Goal: Task Accomplishment & Management: Manage account settings

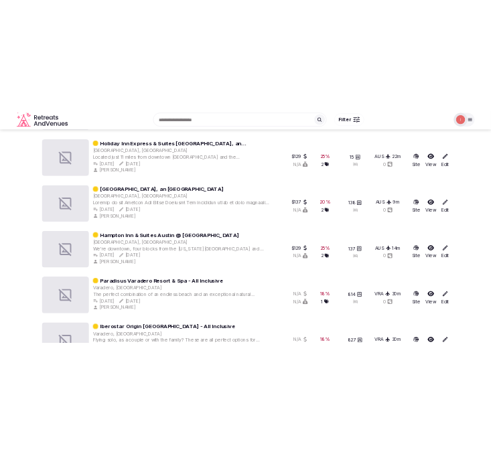
scroll to position [4739, 0]
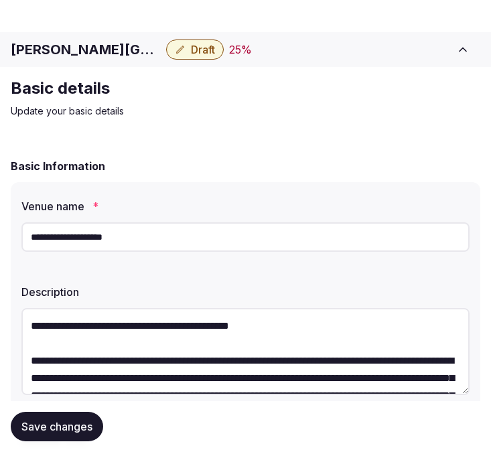
scroll to position [372, 0]
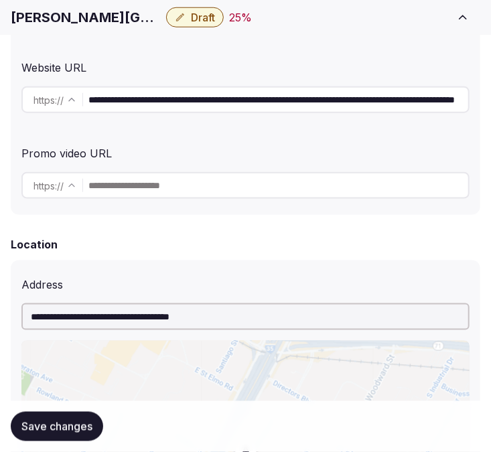
click at [94, 9] on h1 "[PERSON_NAME][GEOGRAPHIC_DATA]" at bounding box center [86, 17] width 150 height 19
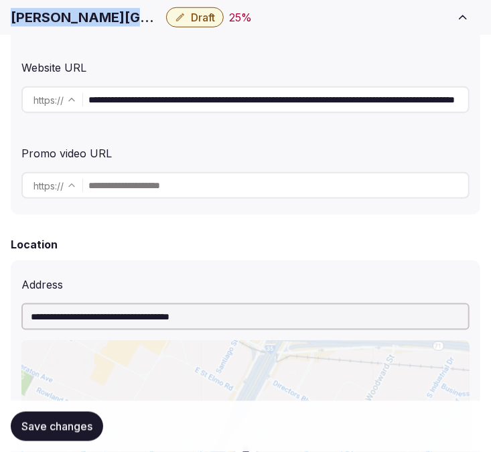
click at [94, 9] on h1 "[PERSON_NAME][GEOGRAPHIC_DATA]" at bounding box center [86, 17] width 150 height 19
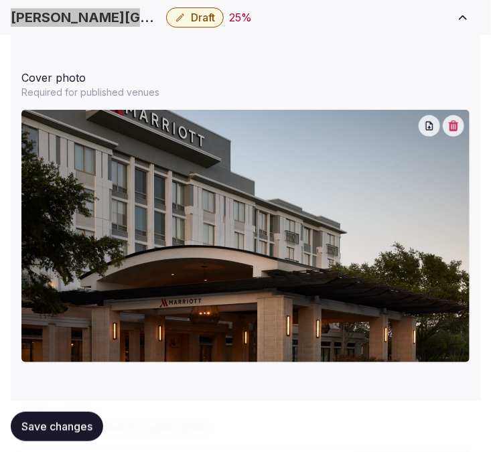
scroll to position [1636, 0]
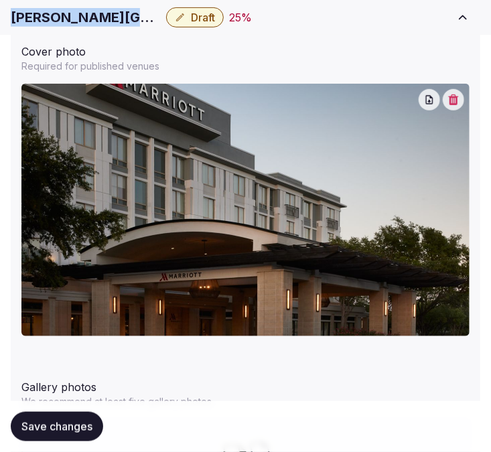
click at [69, 420] on span "Save changes" at bounding box center [56, 426] width 71 height 13
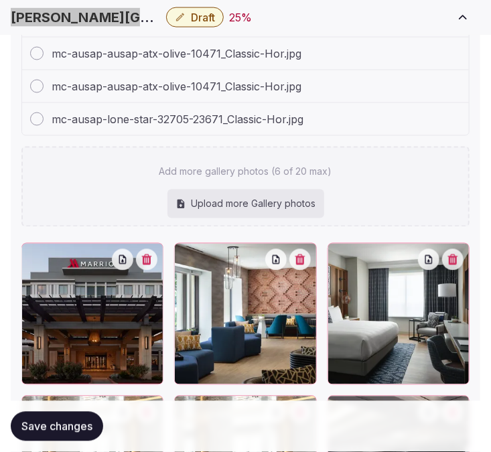
scroll to position [2269, 0]
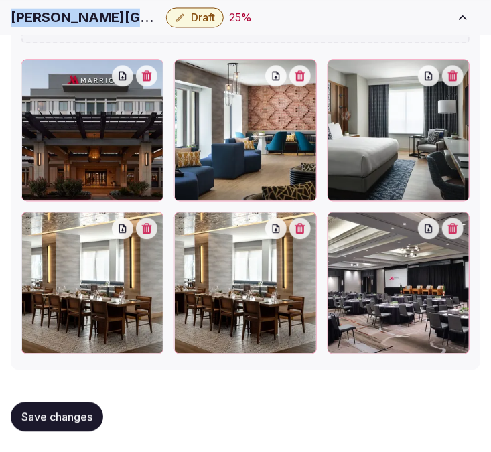
click at [311, 224] on button "button" at bounding box center [299, 228] width 21 height 21
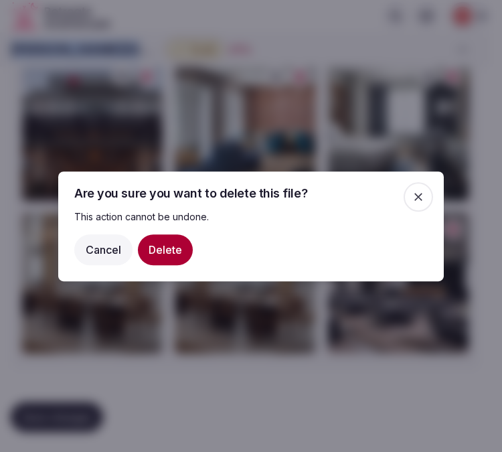
click at [181, 251] on button "Delete" at bounding box center [165, 249] width 55 height 31
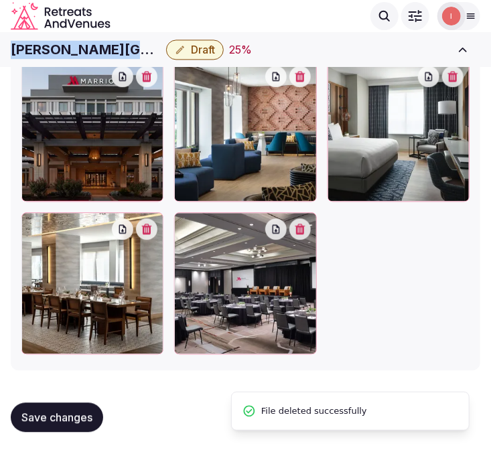
click at [70, 431] on button "Save changes" at bounding box center [57, 416] width 92 height 29
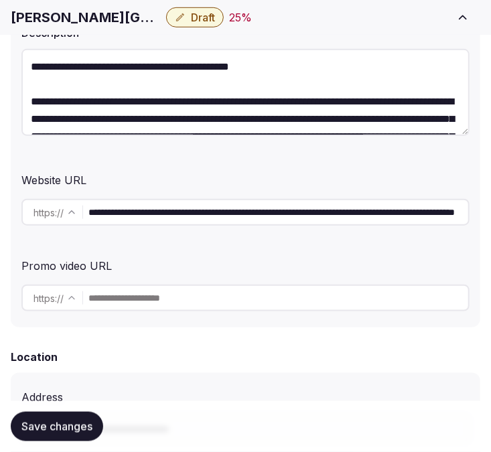
scroll to position [0, 152]
drag, startPoint x: 405, startPoint y: 205, endPoint x: 700, endPoint y: 197, distance: 294.7
click at [392, 208] on input "**********" at bounding box center [278, 212] width 380 height 27
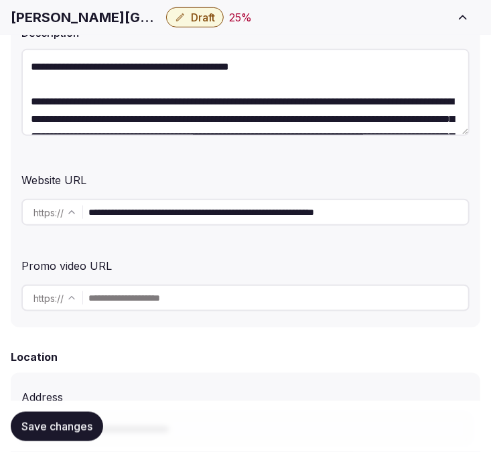
click at [392, 208] on input "**********" at bounding box center [278, 212] width 380 height 27
type input "**********"
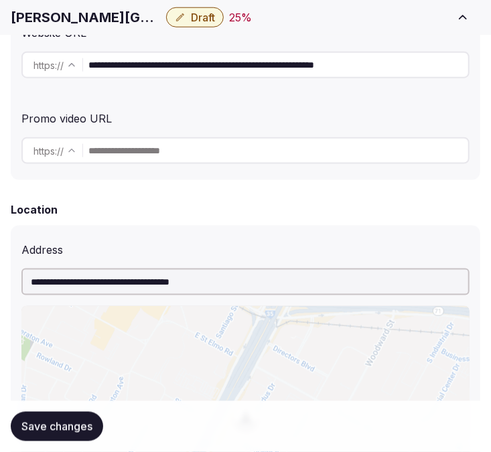
scroll to position [408, 0]
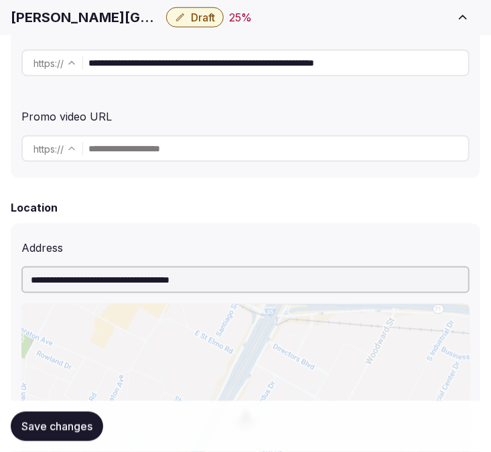
click at [56, 434] on button "Save changes" at bounding box center [57, 426] width 92 height 29
click at [406, 21] on div "[PERSON_NAME] South Draft 25 %" at bounding box center [228, 17] width 435 height 20
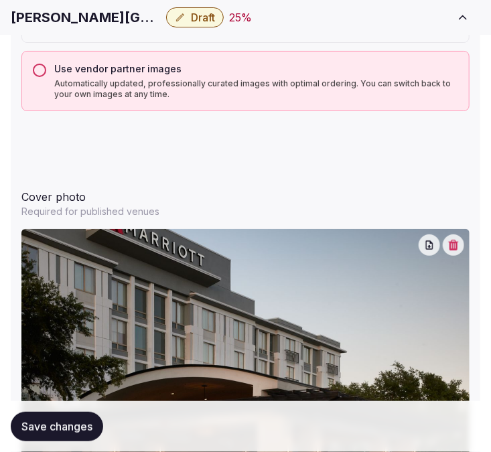
scroll to position [1598, 0]
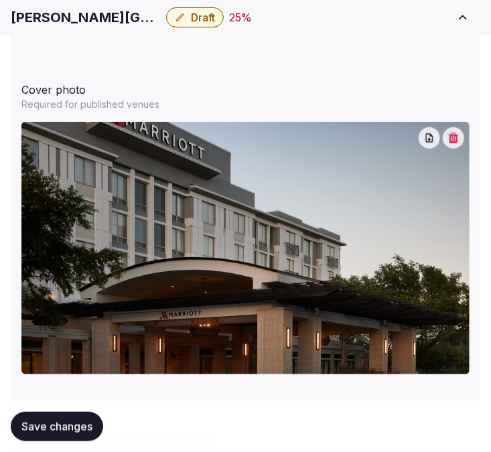
click at [44, 423] on span "Save changes" at bounding box center [56, 426] width 71 height 13
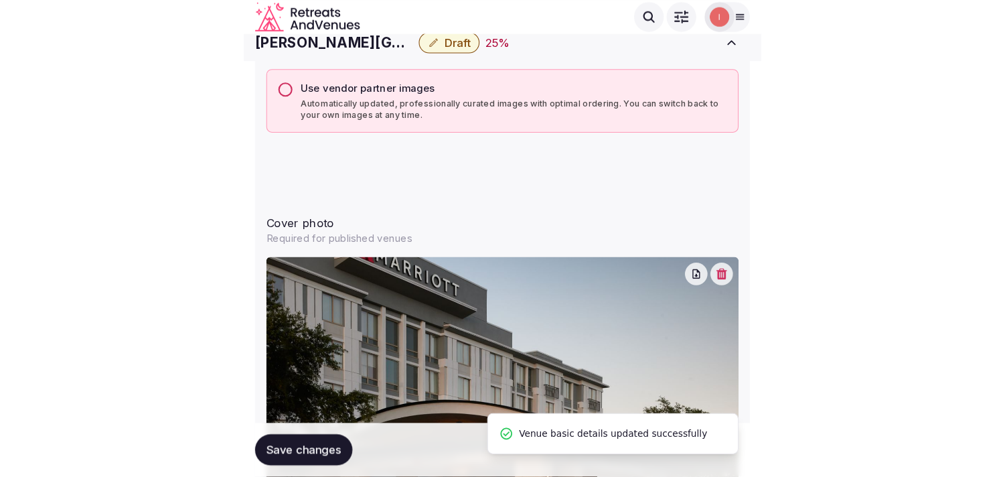
scroll to position [1450, 0]
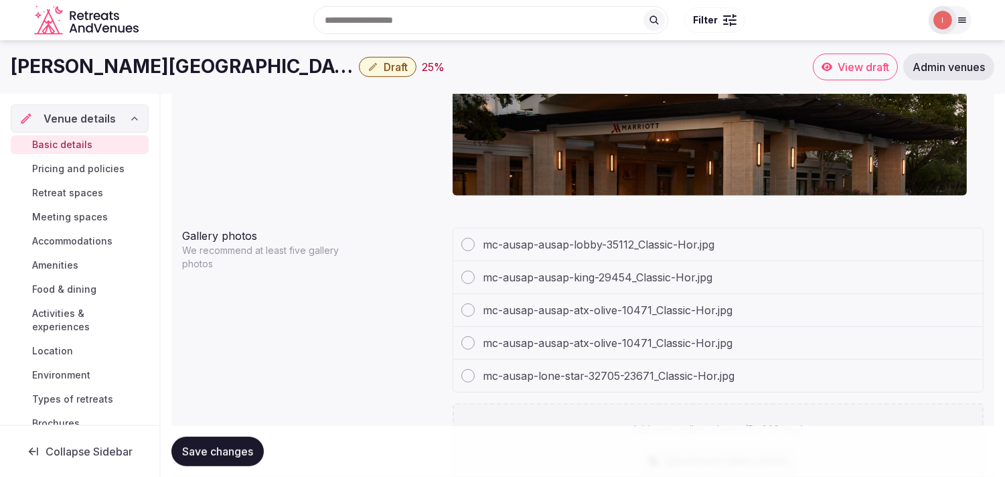
click at [104, 159] on link "Pricing and policies" at bounding box center [80, 168] width 138 height 19
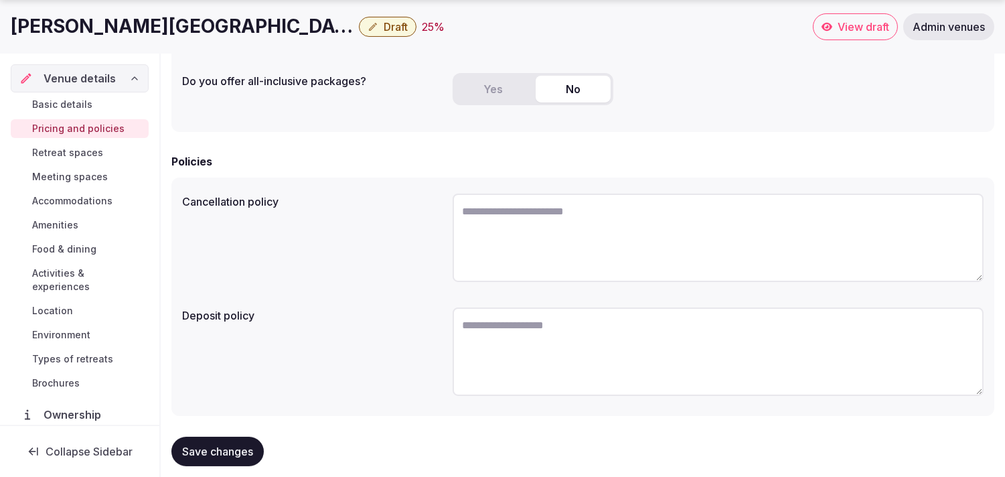
scroll to position [406, 0]
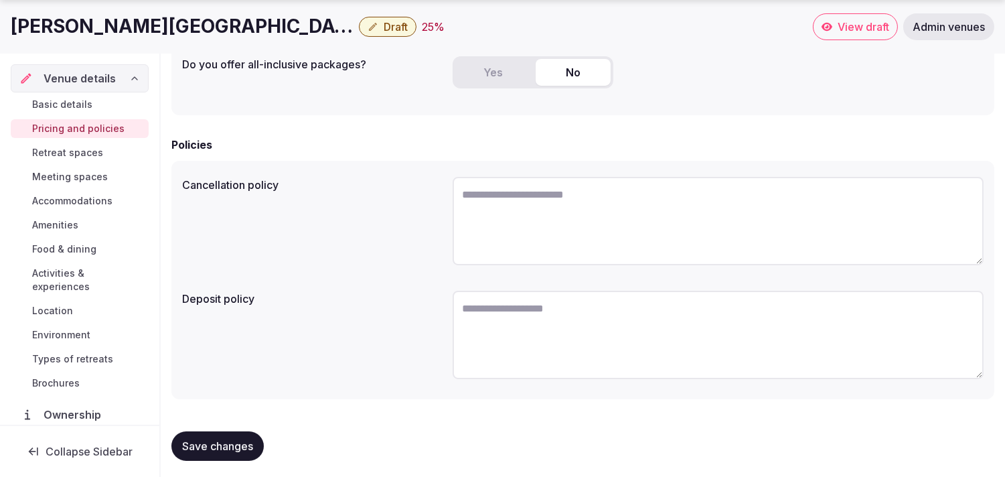
click at [56, 152] on span "Retreat spaces" at bounding box center [67, 152] width 71 height 13
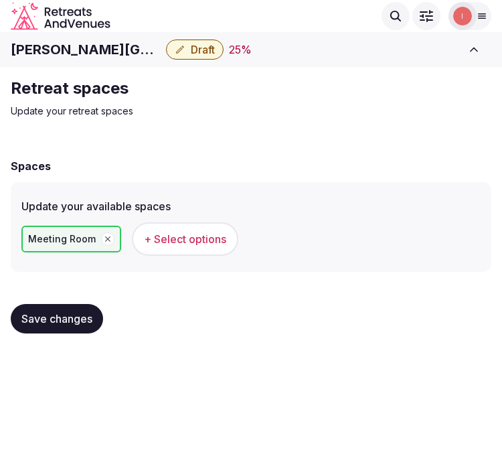
click at [161, 245] on span "+ Select options" at bounding box center [185, 239] width 82 height 15
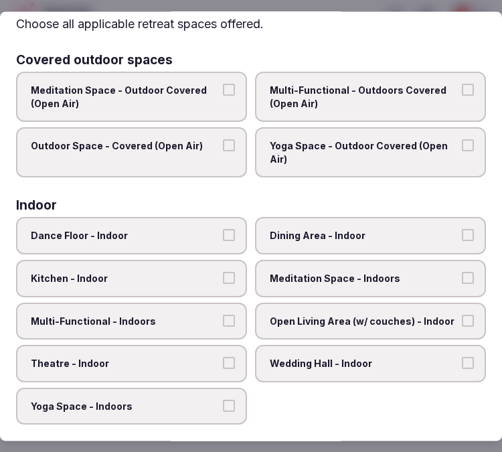
scroll to position [74, 0]
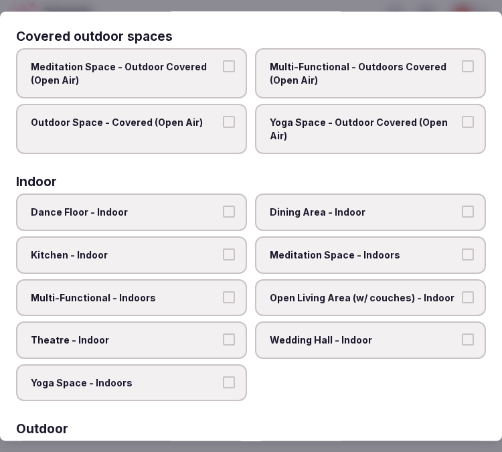
click at [343, 208] on span "Dining Area - Indoor" at bounding box center [364, 212] width 188 height 13
click at [462, 208] on button "Dining Area - Indoor" at bounding box center [468, 212] width 12 height 12
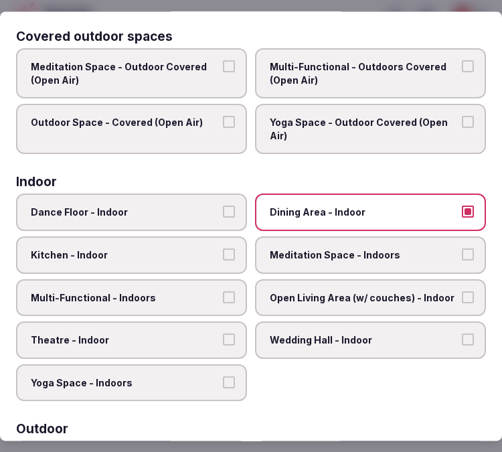
click at [214, 287] on label "Multi-Functional - Indoors" at bounding box center [131, 297] width 231 height 37
click at [223, 291] on button "Multi-Functional - Indoors" at bounding box center [229, 297] width 12 height 12
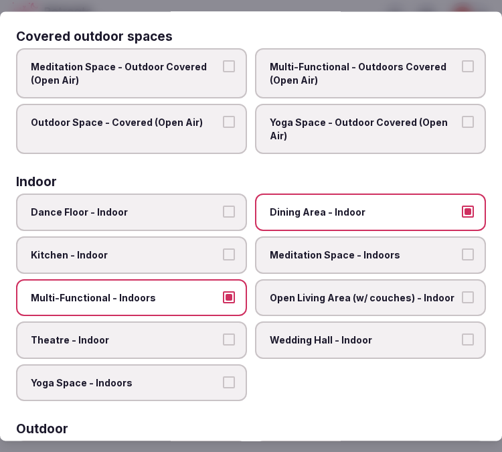
click at [232, 258] on label "Kitchen - Indoor" at bounding box center [131, 254] width 231 height 37
click at [232, 258] on button "Kitchen - Indoor" at bounding box center [229, 254] width 12 height 12
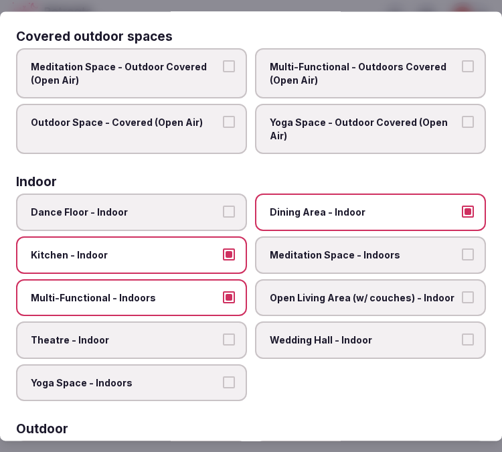
click at [226, 334] on button "Theatre - Indoor" at bounding box center [229, 340] width 12 height 12
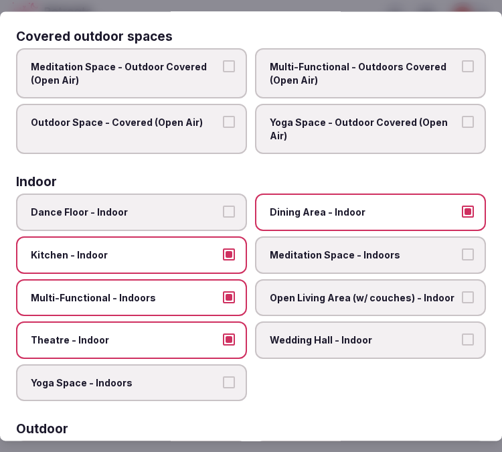
click at [283, 301] on label "Open Living Area (w/ couches) - Indoor" at bounding box center [370, 297] width 231 height 37
click at [462, 301] on button "Open Living Area (w/ couches) - Indoor" at bounding box center [468, 297] width 12 height 12
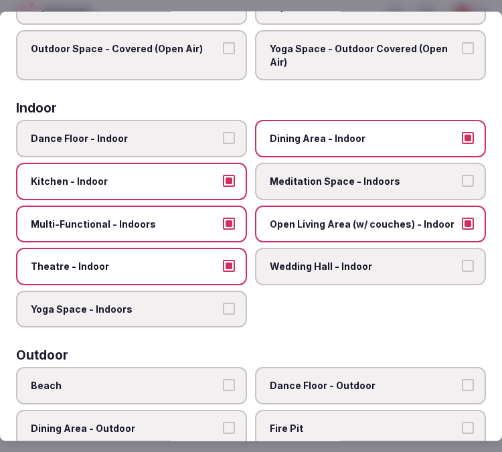
scroll to position [223, 0]
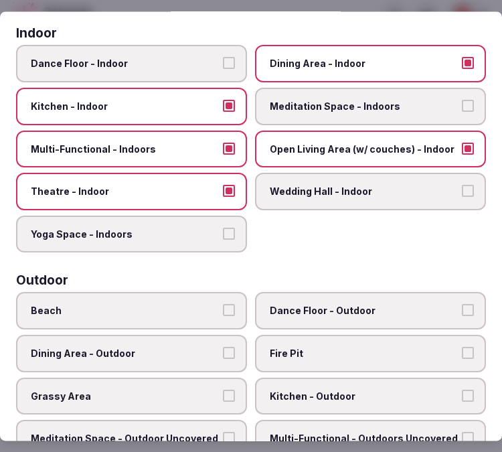
click at [233, 94] on label "Kitchen - Indoor" at bounding box center [131, 106] width 231 height 37
click at [233, 100] on button "Kitchen - Indoor" at bounding box center [229, 106] width 12 height 12
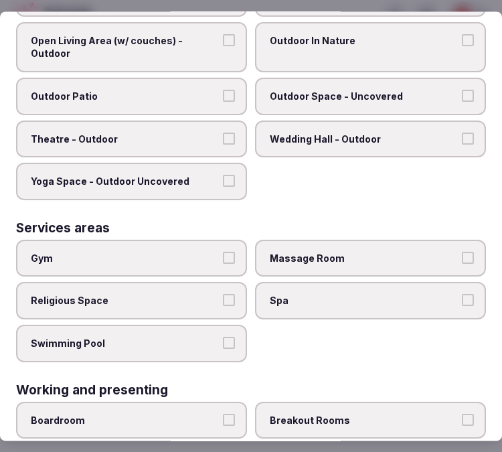
scroll to position [670, 0]
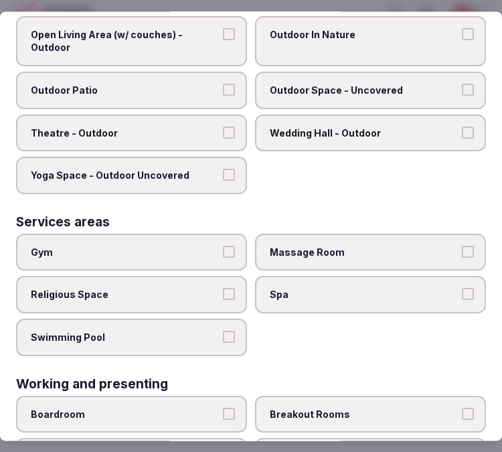
click at [223, 246] on button "Gym" at bounding box center [229, 252] width 12 height 12
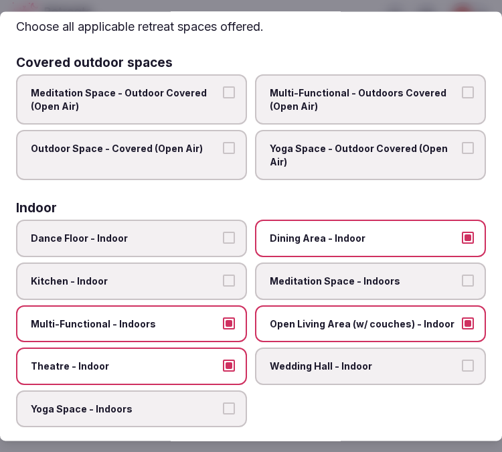
scroll to position [0, 0]
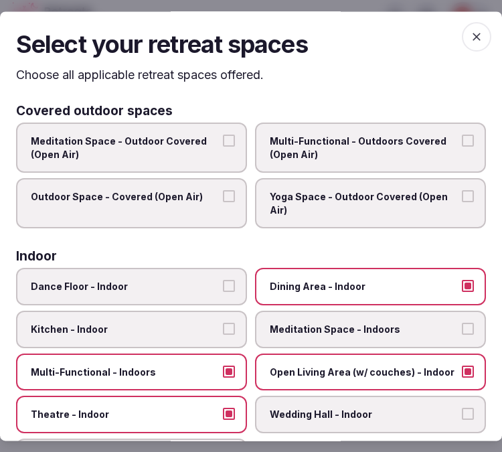
click at [470, 30] on icon "button" at bounding box center [476, 36] width 13 height 13
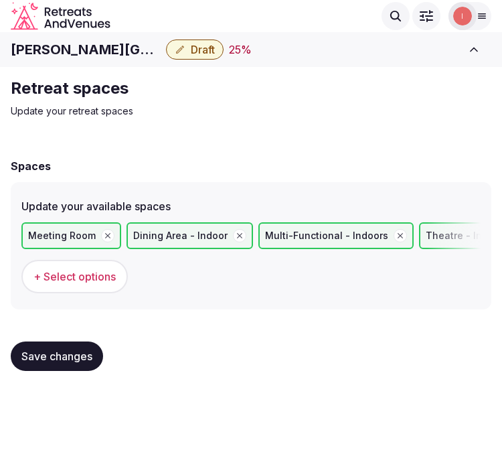
click at [74, 346] on button "Save changes" at bounding box center [57, 355] width 92 height 29
click at [70, 350] on span "Save changes" at bounding box center [56, 356] width 71 height 13
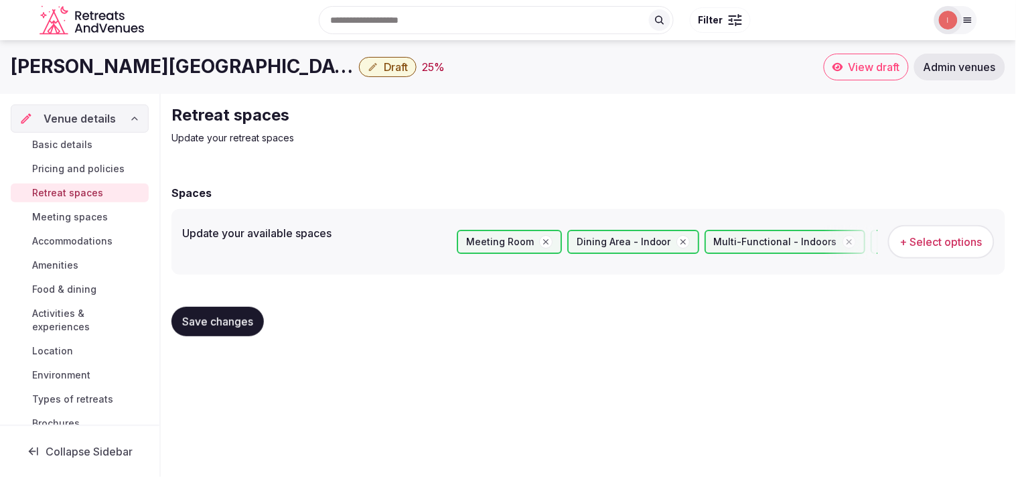
click at [90, 217] on span "Meeting spaces" at bounding box center [70, 216] width 76 height 13
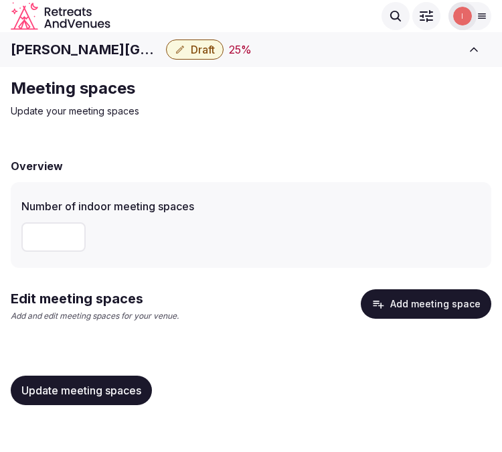
click at [52, 236] on input "number" at bounding box center [53, 236] width 64 height 29
type input "*"
click at [137, 400] on button "Update meeting spaces" at bounding box center [81, 390] width 141 height 29
click at [102, 384] on span "Update meeting spaces" at bounding box center [81, 390] width 120 height 13
click at [377, 306] on icon "button" at bounding box center [378, 303] width 13 height 13
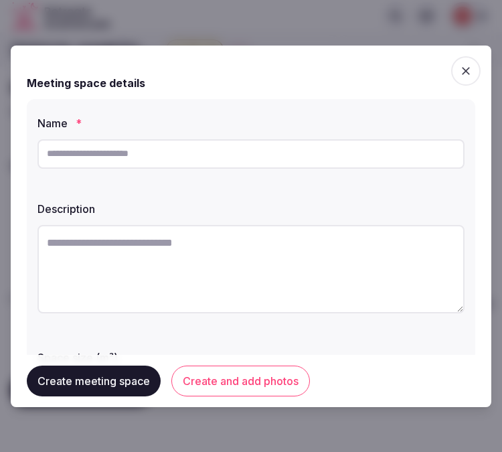
click at [196, 150] on input "text" at bounding box center [250, 153] width 427 height 29
paste input "**********"
type input "**********"
click at [304, 248] on textarea at bounding box center [250, 269] width 427 height 88
paste textarea "**********"
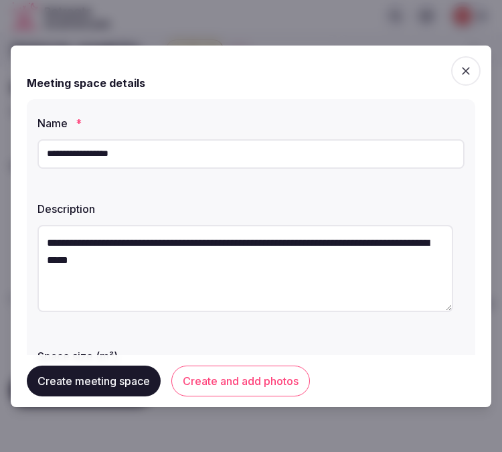
click at [181, 243] on textarea "**********" at bounding box center [245, 268] width 416 height 87
click at [191, 244] on textarea "**********" at bounding box center [245, 268] width 416 height 87
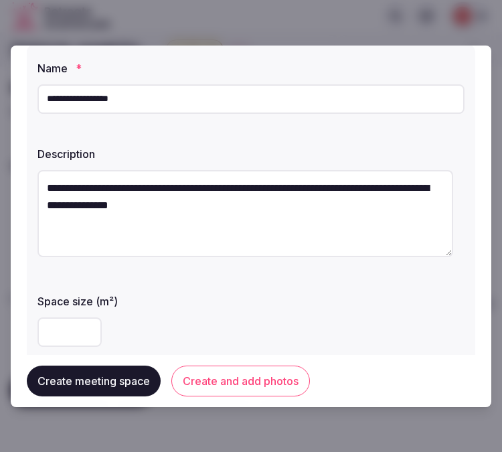
scroll to position [74, 0]
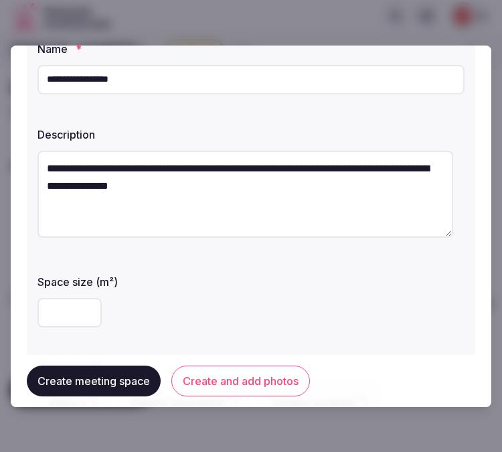
type textarea "**********"
click at [58, 325] on input "number" at bounding box center [69, 312] width 64 height 29
type input "***"
click at [187, 293] on div "***" at bounding box center [250, 313] width 427 height 40
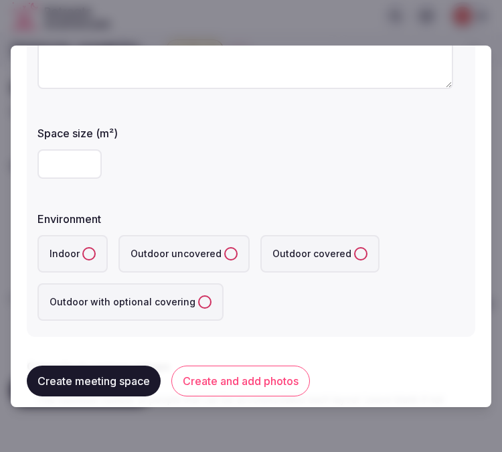
click at [90, 251] on button "Indoor" at bounding box center [88, 253] width 13 height 13
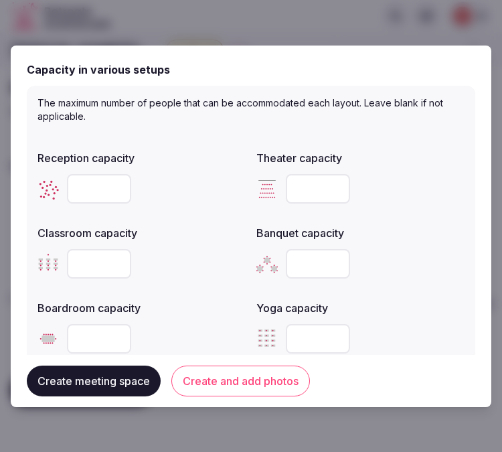
scroll to position [520, 0]
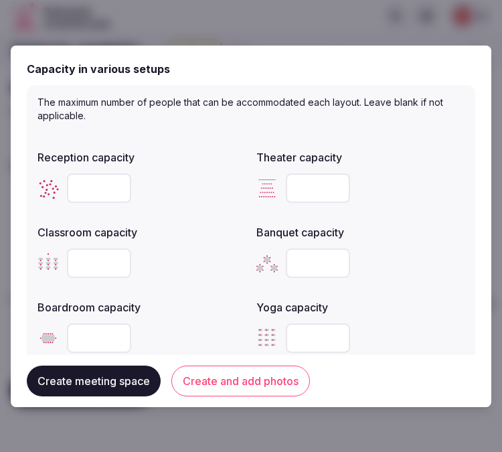
click at [83, 181] on input "number" at bounding box center [99, 187] width 64 height 29
type input "***"
click at [311, 184] on input "number" at bounding box center [318, 187] width 64 height 29
type input "***"
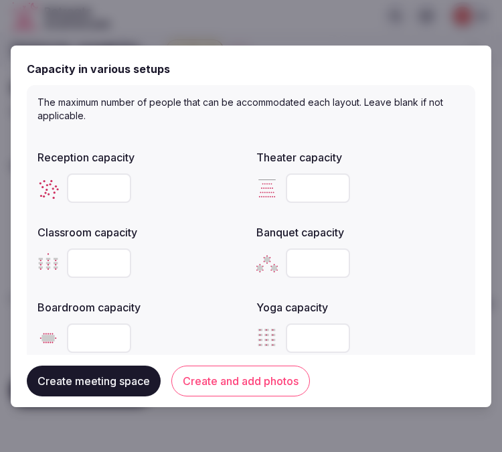
click at [96, 264] on input "number" at bounding box center [99, 262] width 64 height 29
type input "***"
click at [311, 258] on input "number" at bounding box center [318, 262] width 64 height 29
click at [313, 260] on input "number" at bounding box center [318, 262] width 64 height 29
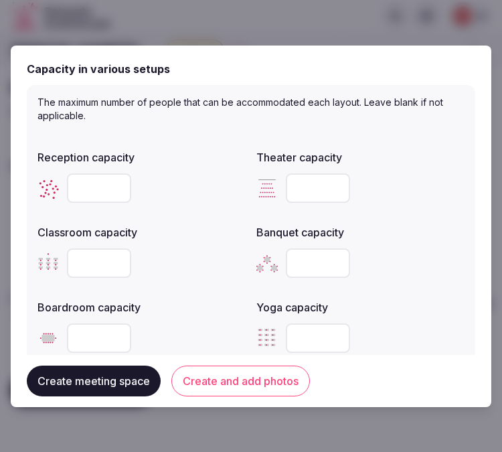
type input "***"
click at [84, 331] on input "number" at bounding box center [99, 337] width 64 height 29
click at [195, 313] on div "Boardroom capacity" at bounding box center [141, 326] width 208 height 64
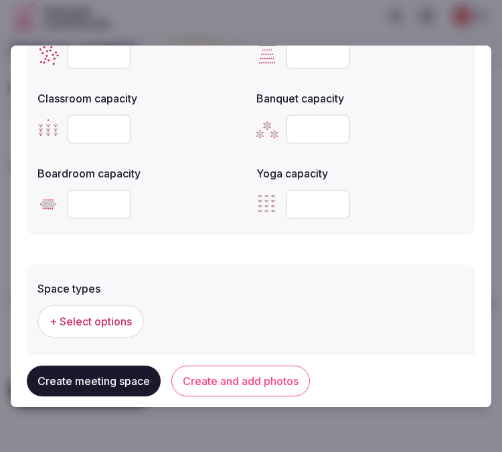
scroll to position [670, 0]
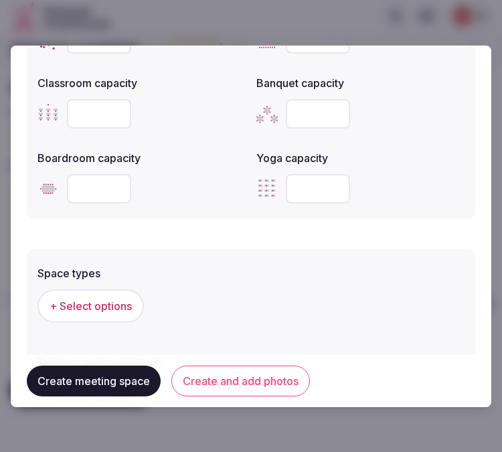
click at [115, 299] on span "+ Select options" at bounding box center [91, 306] width 82 height 15
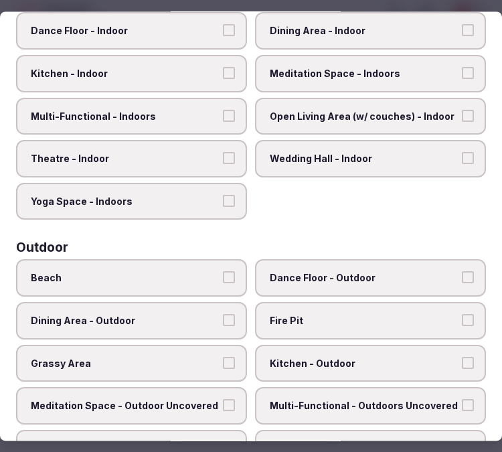
scroll to position [372, 0]
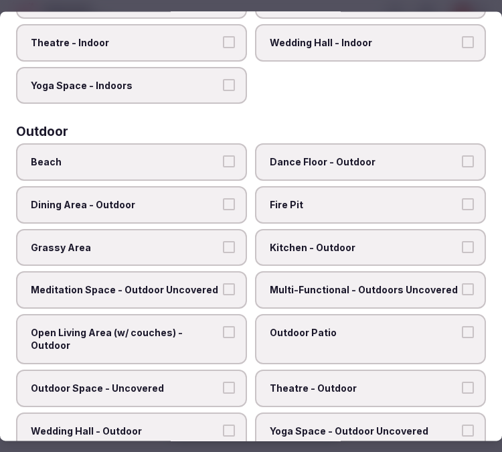
click at [205, 198] on span "Dining Area - Outdoor" at bounding box center [125, 204] width 188 height 13
click at [223, 198] on button "Dining Area - Outdoor" at bounding box center [229, 204] width 12 height 12
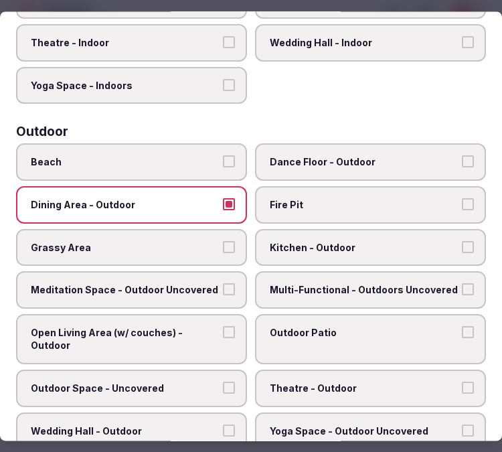
click at [205, 198] on span "Dining Area - Outdoor" at bounding box center [125, 204] width 188 height 13
click at [223, 198] on button "Dining Area - Outdoor" at bounding box center [229, 204] width 12 height 12
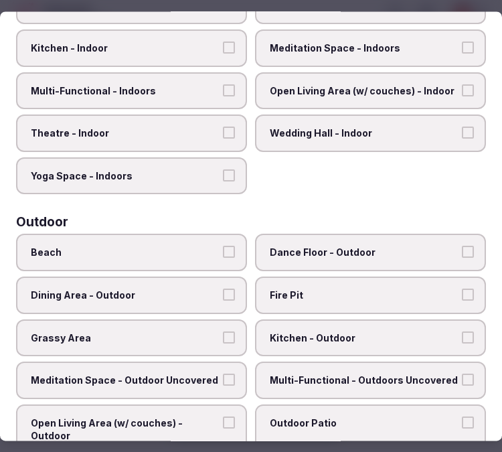
scroll to position [149, 0]
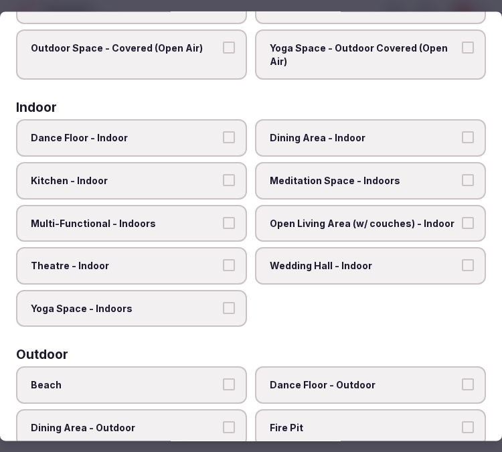
click at [190, 235] on label "Multi-Functional - Indoors" at bounding box center [131, 223] width 231 height 37
click at [223, 229] on button "Multi-Functional - Indoors" at bounding box center [229, 223] width 12 height 12
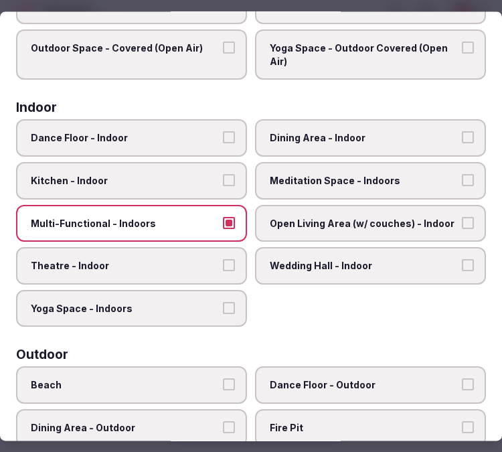
click at [279, 206] on label "Open Living Area (w/ couches) - Indoor" at bounding box center [370, 223] width 231 height 37
click at [462, 217] on button "Open Living Area (w/ couches) - Indoor" at bounding box center [468, 223] width 12 height 12
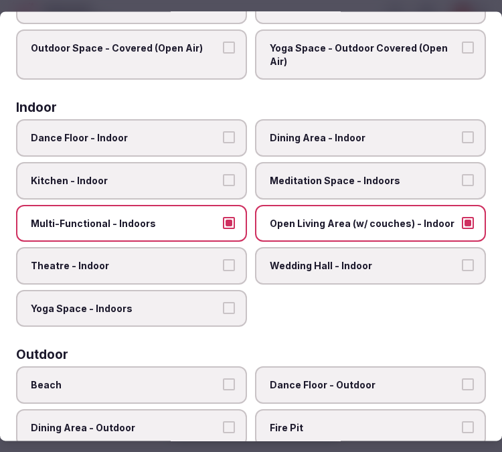
click at [228, 260] on button "Theatre - Indoor" at bounding box center [229, 266] width 12 height 12
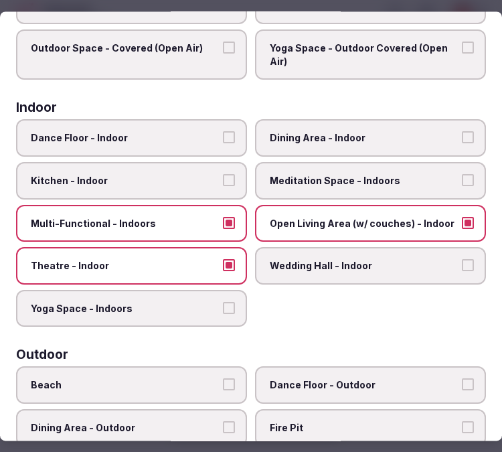
click at [453, 210] on label "Open Living Area (w/ couches) - Indoor" at bounding box center [370, 223] width 231 height 37
click at [462, 217] on button "Open Living Area (w/ couches) - Indoor" at bounding box center [468, 223] width 12 height 12
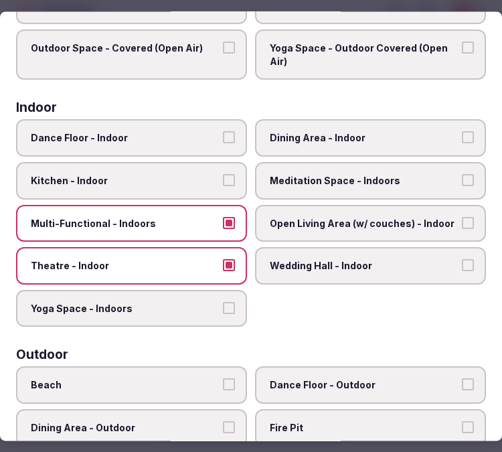
click at [449, 137] on label "Dining Area - Indoor" at bounding box center [370, 138] width 231 height 37
click at [462, 137] on button "Dining Area - Indoor" at bounding box center [468, 138] width 12 height 12
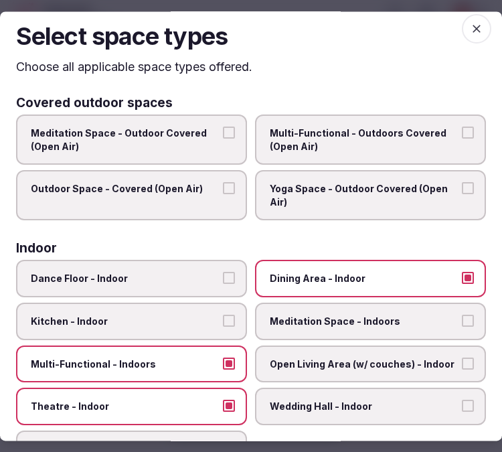
scroll to position [0, 0]
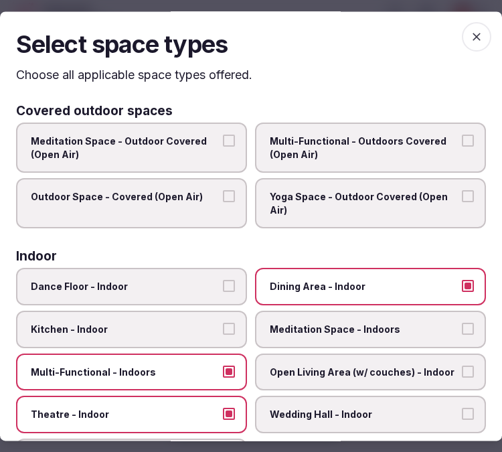
click at [470, 41] on icon "button" at bounding box center [476, 36] width 13 height 13
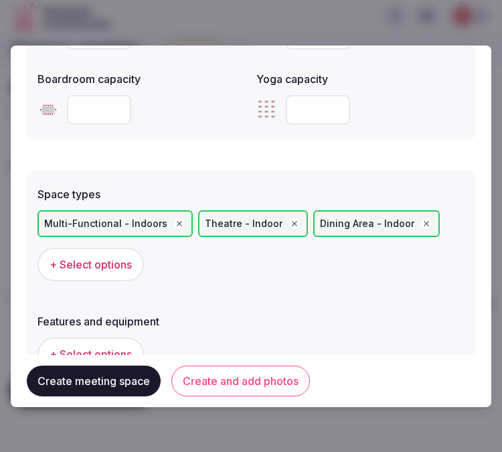
scroll to position [818, 0]
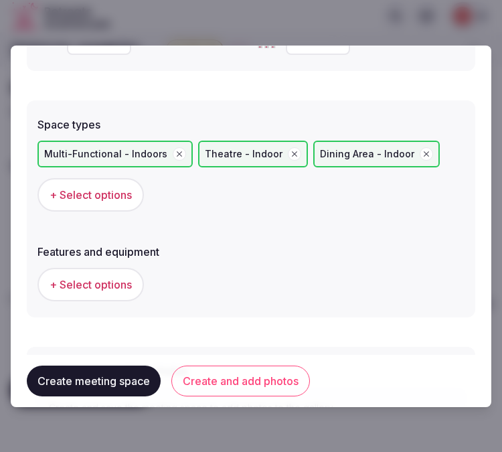
click at [121, 277] on span "+ Select options" at bounding box center [91, 284] width 82 height 15
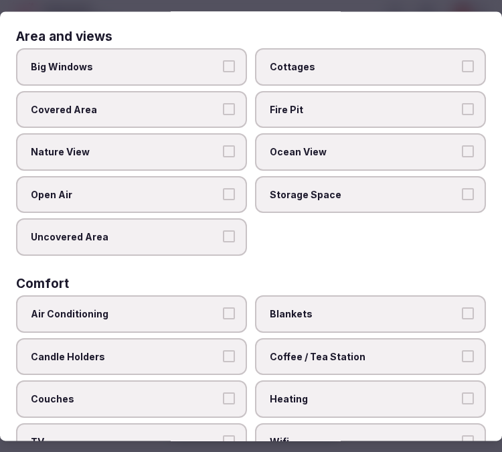
click at [195, 308] on span "Air Conditioning" at bounding box center [125, 313] width 188 height 13
click at [223, 308] on button "Air Conditioning" at bounding box center [229, 313] width 12 height 12
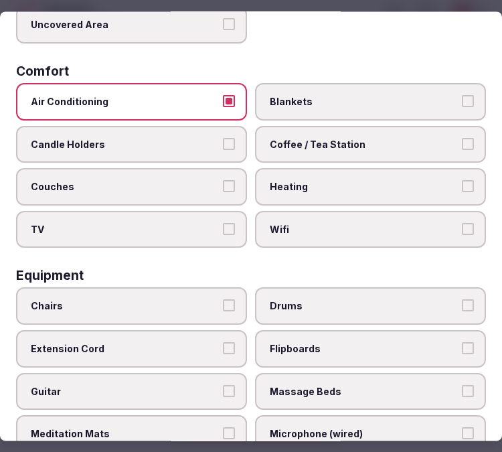
scroll to position [297, 0]
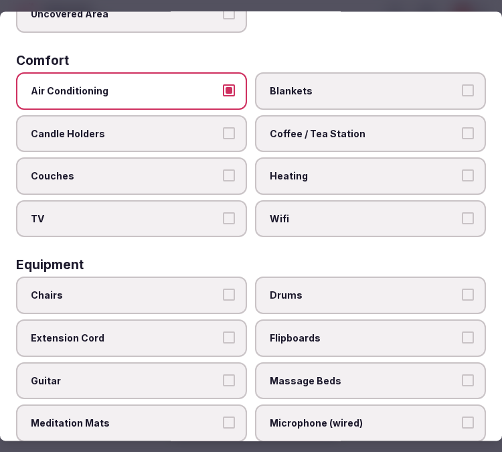
click at [398, 212] on span "Wifi" at bounding box center [364, 218] width 188 height 13
click at [462, 212] on button "Wifi" at bounding box center [468, 218] width 12 height 12
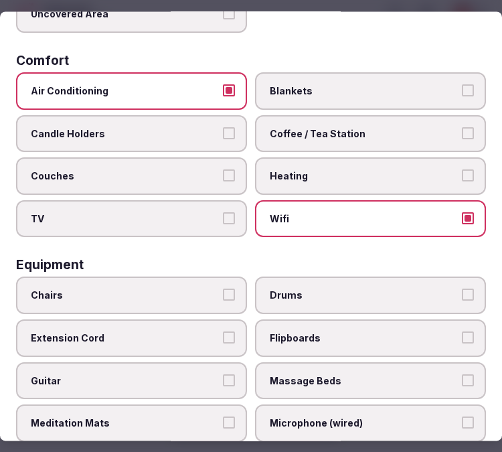
click at [410, 127] on span "Coffee / Tea Station" at bounding box center [364, 133] width 188 height 13
click at [462, 127] on button "Coffee / Tea Station" at bounding box center [468, 133] width 12 height 12
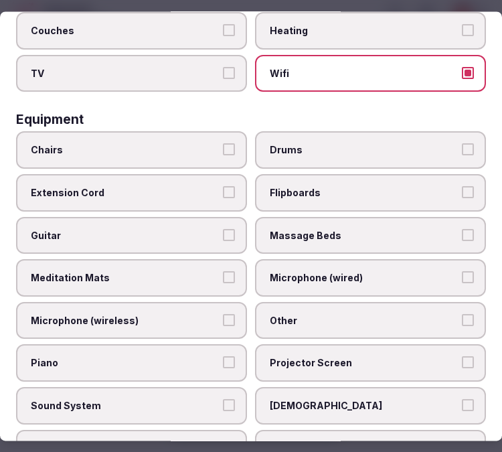
scroll to position [520, 0]
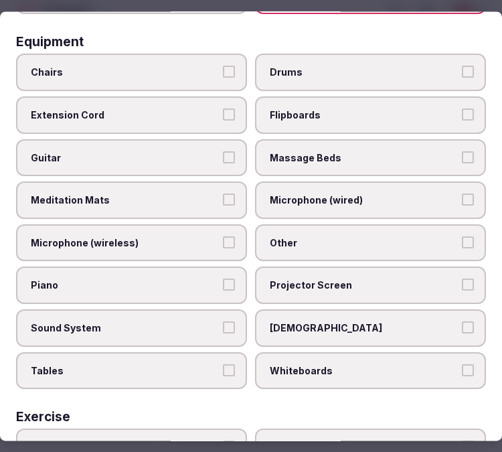
click at [206, 69] on label "Chairs" at bounding box center [131, 72] width 231 height 37
click at [223, 69] on button "Chairs" at bounding box center [229, 72] width 12 height 12
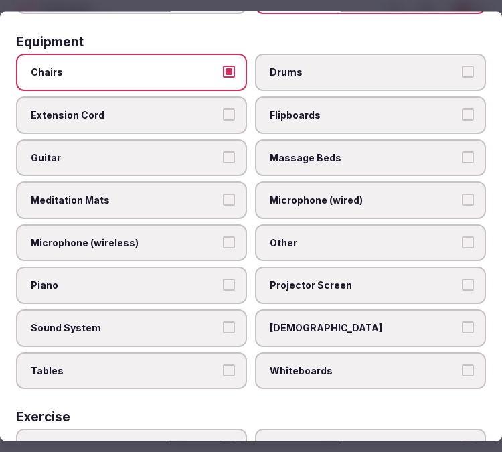
click at [255, 225] on label "Other" at bounding box center [370, 242] width 231 height 37
click at [462, 236] on button "Other" at bounding box center [468, 242] width 12 height 12
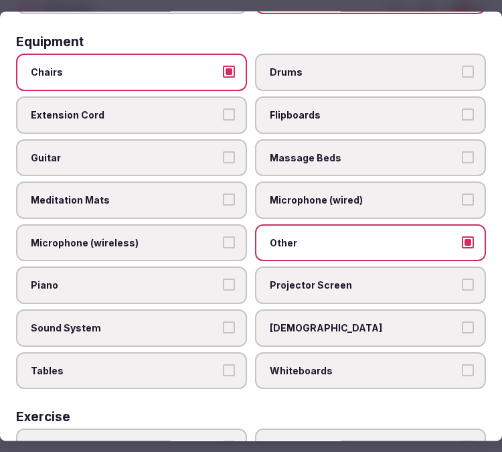
click at [223, 321] on button "Sound System" at bounding box center [229, 327] width 12 height 12
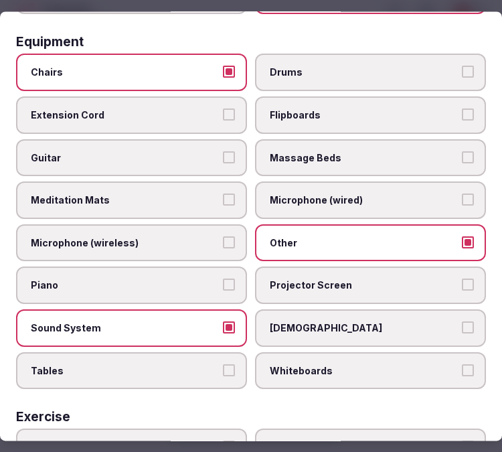
drag, startPoint x: 313, startPoint y: 276, endPoint x: 293, endPoint y: 295, distance: 27.5
click at [311, 276] on label "Projector Screen" at bounding box center [370, 285] width 231 height 37
click at [462, 279] on button "Projector Screen" at bounding box center [468, 285] width 12 height 12
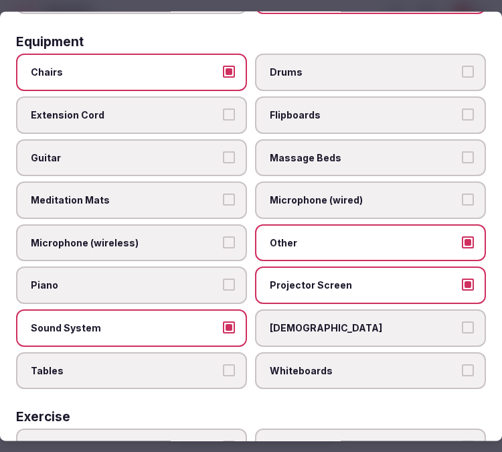
click at [223, 364] on button "Tables" at bounding box center [229, 370] width 12 height 12
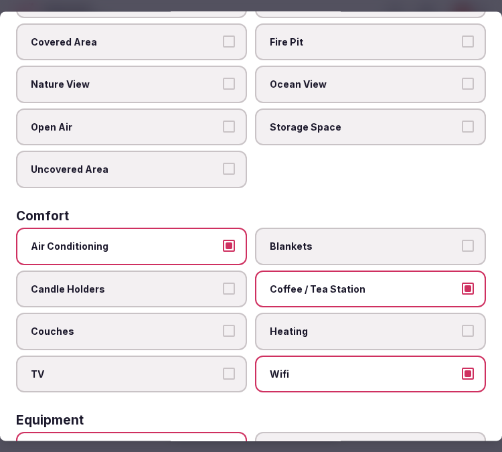
scroll to position [0, 0]
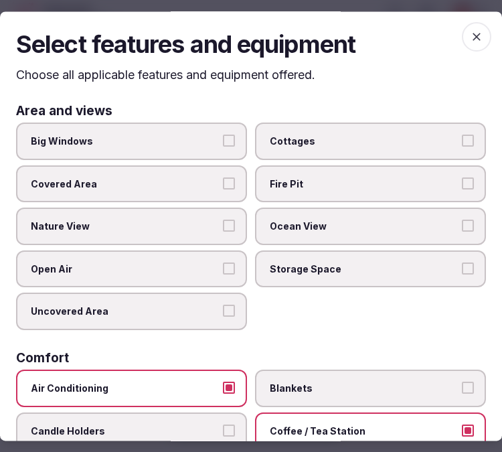
click at [470, 37] on icon "button" at bounding box center [476, 36] width 13 height 13
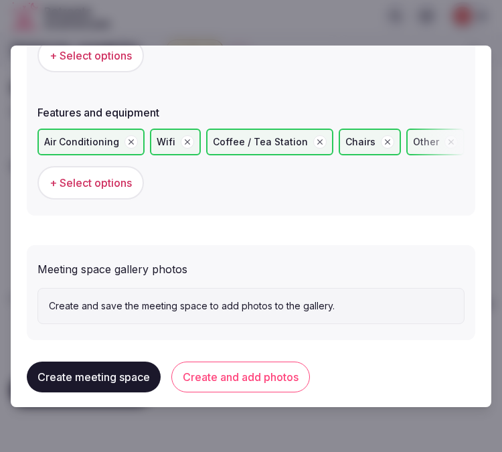
scroll to position [962, 0]
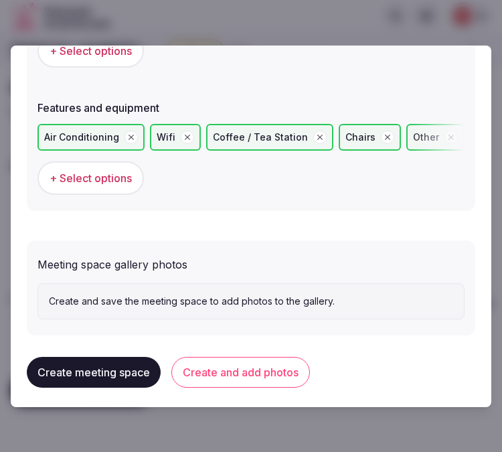
click at [281, 359] on button "Create and add photos" at bounding box center [240, 372] width 139 height 31
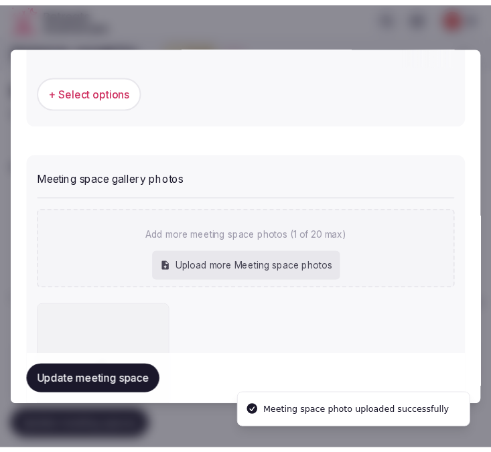
scroll to position [1085, 0]
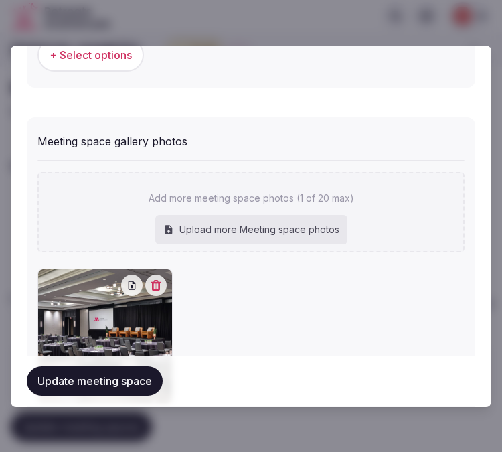
click at [98, 384] on button "Update meeting space" at bounding box center [95, 381] width 136 height 29
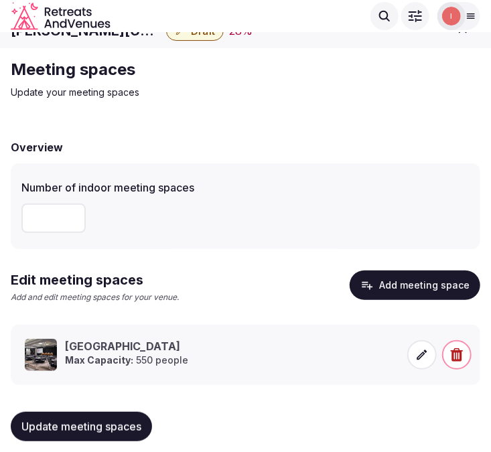
scroll to position [34, 0]
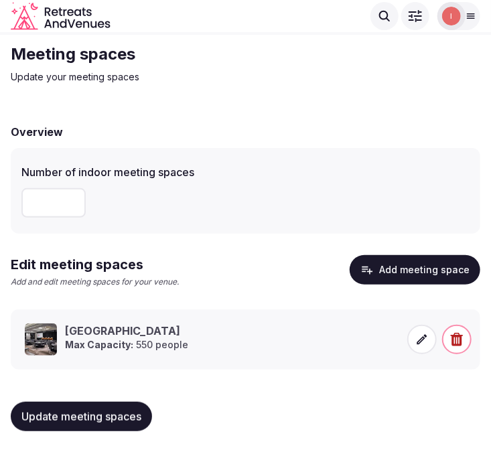
click at [74, 404] on button "Update meeting spaces" at bounding box center [81, 416] width 141 height 29
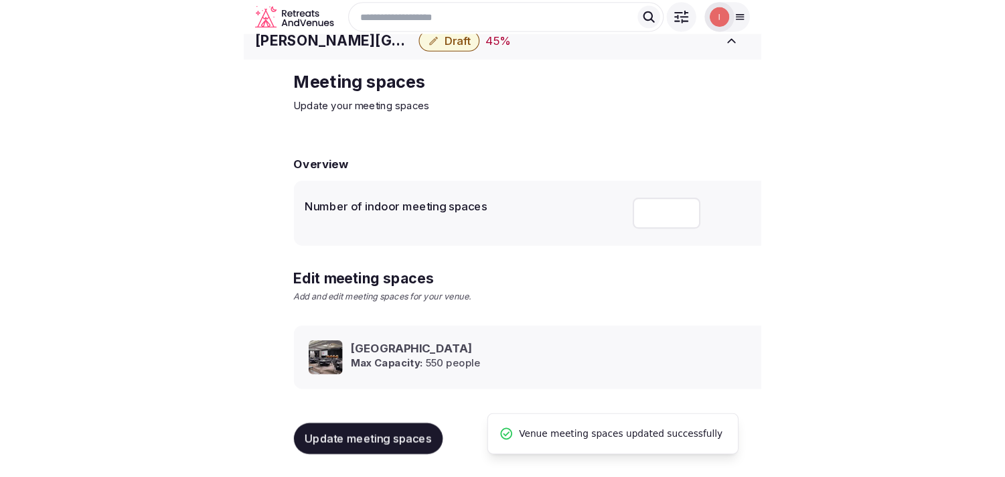
scroll to position [12, 0]
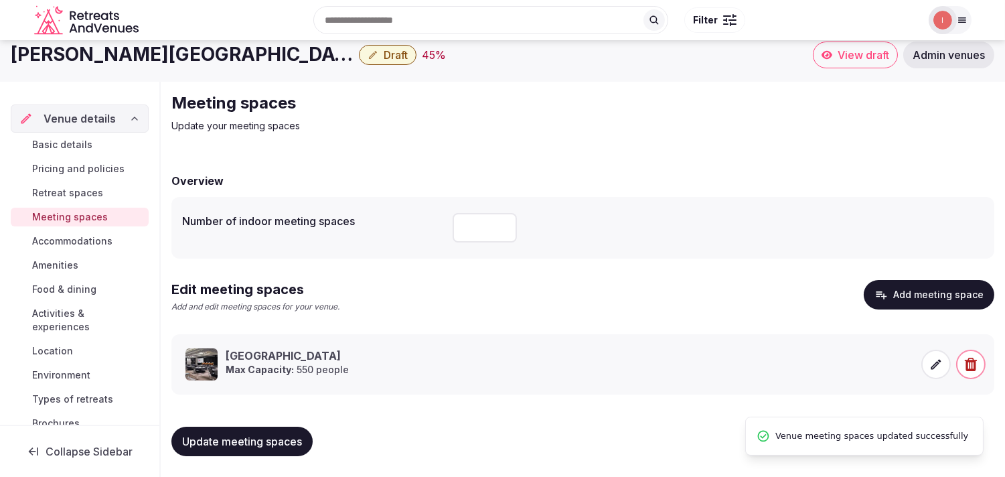
click at [101, 244] on span "Accommodations" at bounding box center [72, 240] width 80 height 13
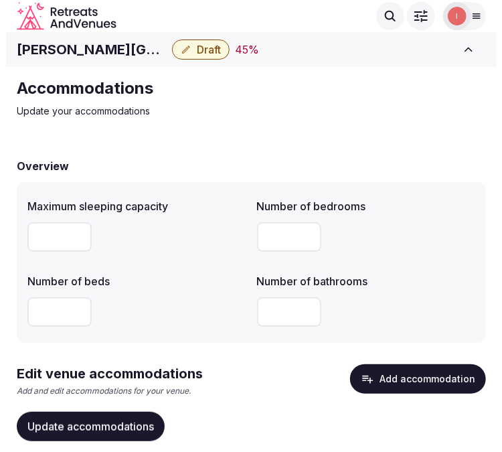
scroll to position [49, 0]
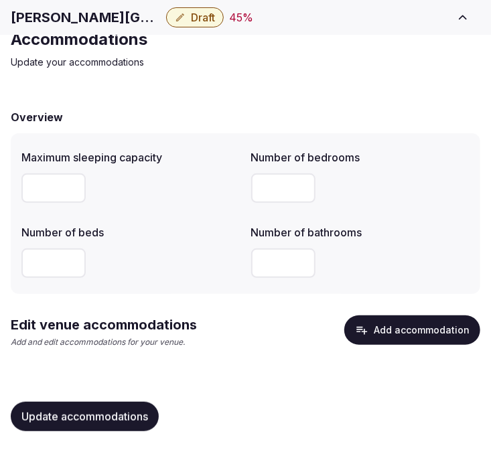
click at [377, 332] on button "Add accommodation" at bounding box center [412, 329] width 136 height 29
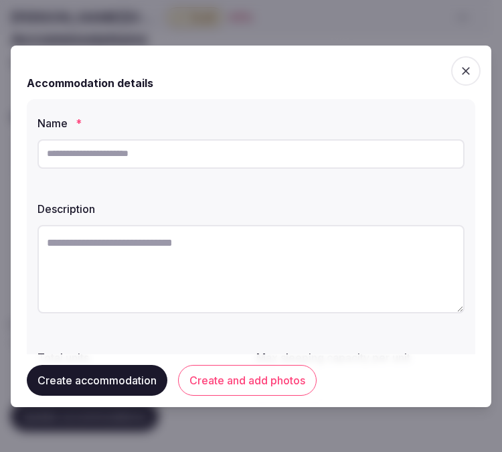
click at [143, 161] on input "text" at bounding box center [250, 153] width 427 height 29
paste input "*********"
type input "*********"
click at [359, 235] on textarea at bounding box center [250, 269] width 427 height 88
paste textarea "**********"
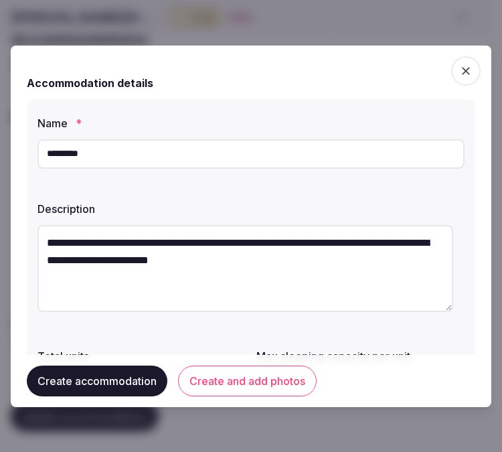
scroll to position [7, 0]
type textarea "**********"
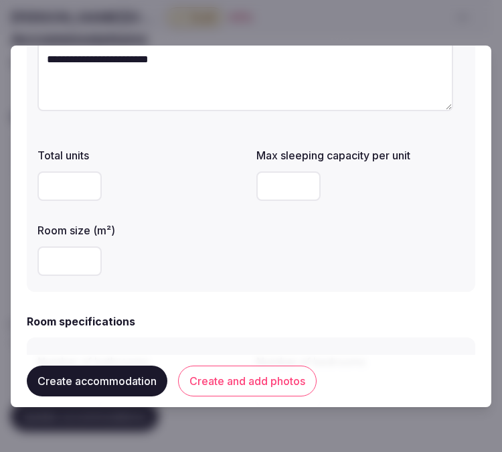
scroll to position [297, 0]
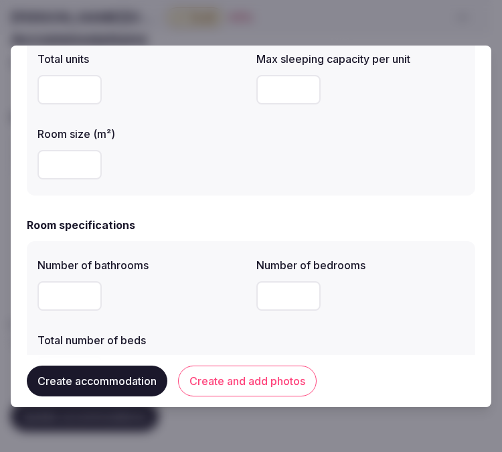
click at [266, 89] on input "number" at bounding box center [288, 89] width 64 height 29
type input "*"
click at [59, 161] on input "number" at bounding box center [69, 164] width 64 height 29
type input "**"
click at [63, 295] on input "number" at bounding box center [69, 295] width 64 height 29
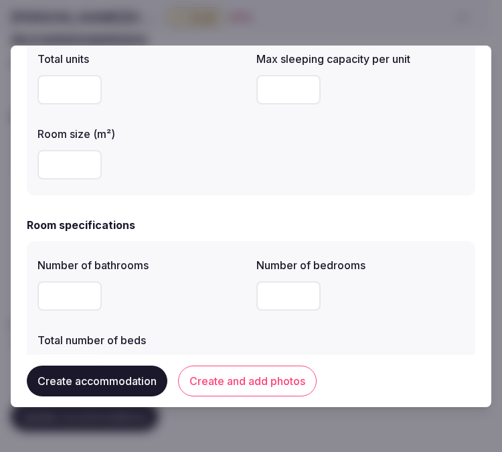
type input "*"
click at [271, 293] on input "*" at bounding box center [288, 295] width 64 height 29
type input "*"
click at [224, 318] on div "Number of bathrooms * Number of bedrooms * Total number of beds" at bounding box center [250, 321] width 427 height 139
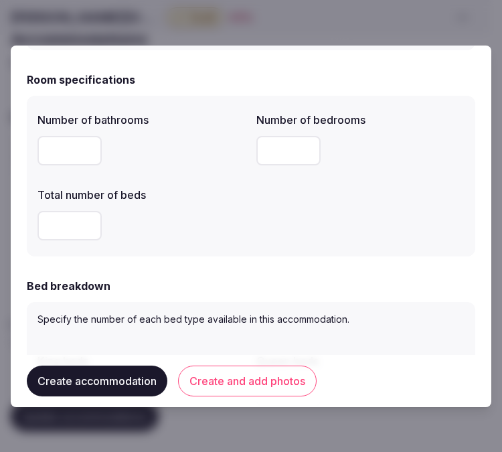
scroll to position [446, 0]
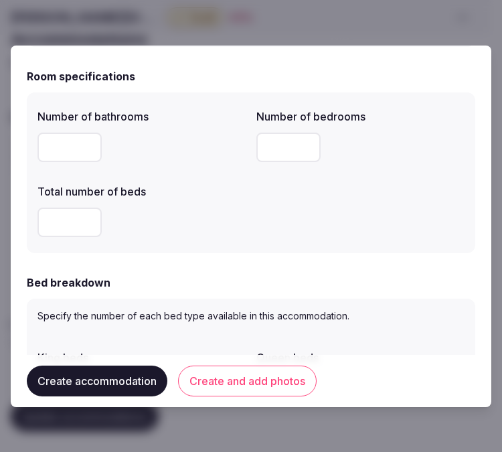
click at [60, 236] on div at bounding box center [141, 222] width 208 height 40
click at [62, 225] on input "number" at bounding box center [69, 222] width 64 height 29
type input "*"
drag, startPoint x: 433, startPoint y: 74, endPoint x: 390, endPoint y: 97, distance: 48.3
click at [433, 74] on div "Room specifications" at bounding box center [251, 76] width 449 height 16
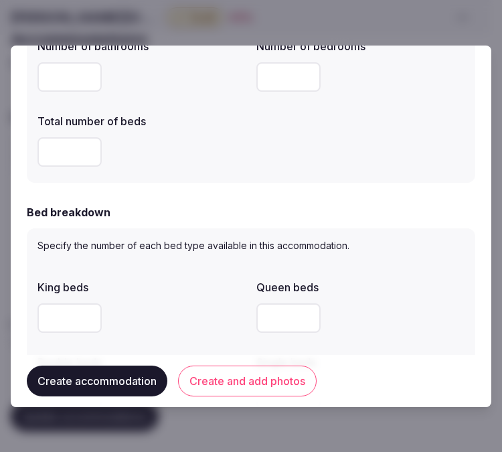
scroll to position [595, 0]
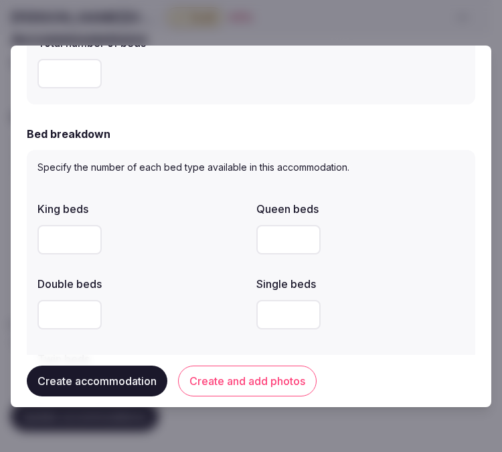
click at [84, 239] on input "number" at bounding box center [69, 239] width 64 height 29
type input "*"
click at [185, 285] on label "Double beds" at bounding box center [141, 284] width 208 height 11
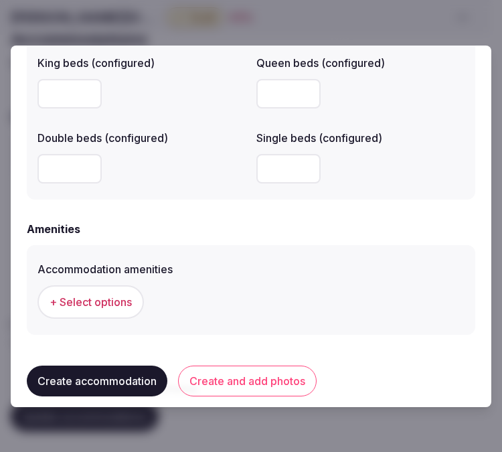
scroll to position [1264, 0]
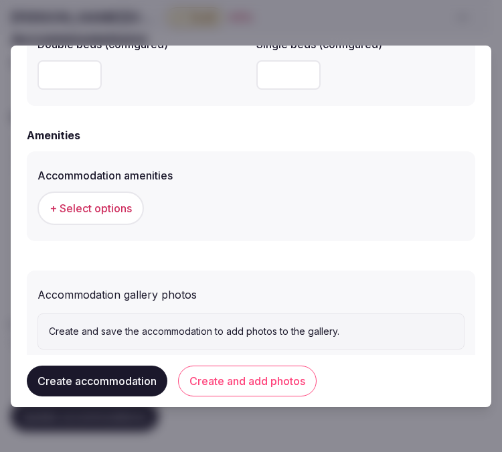
click at [108, 201] on span "+ Select options" at bounding box center [91, 208] width 82 height 15
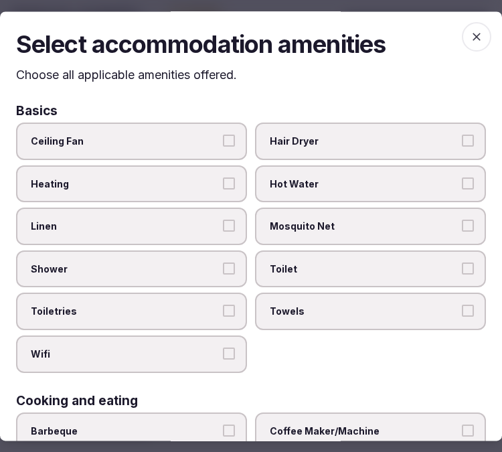
click at [157, 220] on span "Linen" at bounding box center [125, 226] width 188 height 13
click at [223, 220] on button "Linen" at bounding box center [229, 226] width 12 height 12
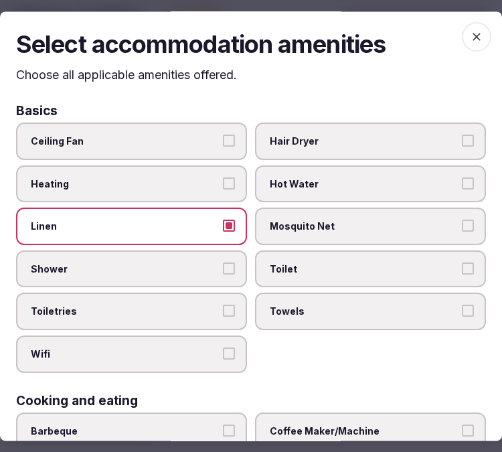
click at [225, 263] on button "Shower" at bounding box center [229, 268] width 12 height 12
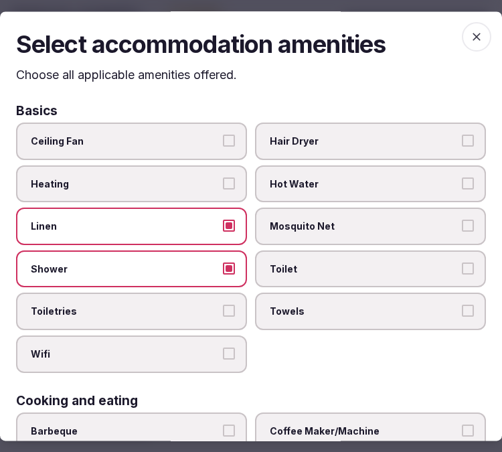
click at [240, 295] on label "Toiletries" at bounding box center [131, 311] width 231 height 37
click at [235, 305] on button "Toiletries" at bounding box center [229, 311] width 12 height 12
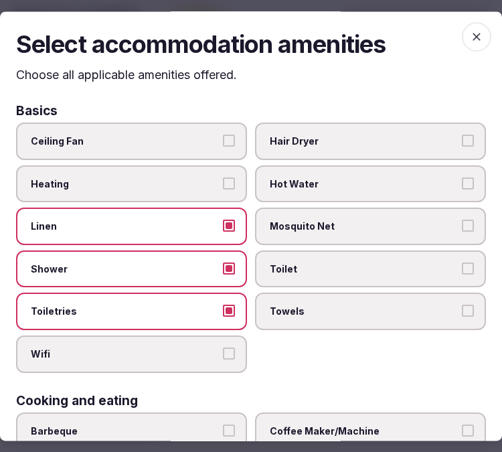
click at [223, 335] on label "Wifi" at bounding box center [131, 353] width 231 height 37
click at [223, 348] on button "Wifi" at bounding box center [229, 354] width 12 height 12
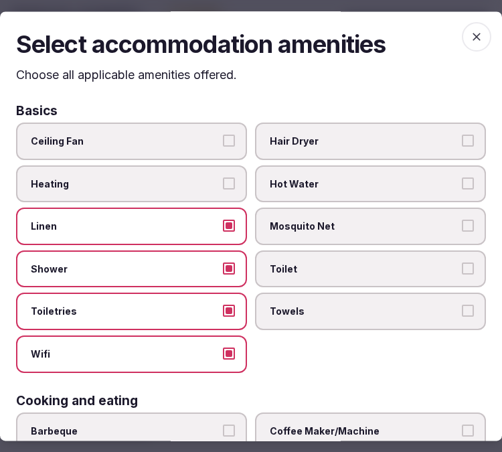
click at [325, 266] on span "Toilet" at bounding box center [364, 268] width 188 height 13
click at [462, 266] on button "Toilet" at bounding box center [468, 268] width 12 height 12
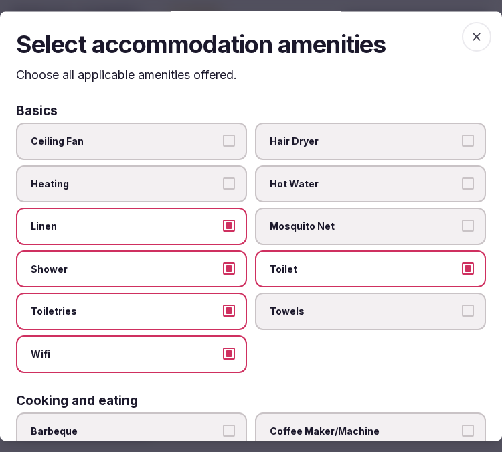
click at [465, 301] on label "Towels" at bounding box center [370, 311] width 231 height 37
click at [465, 305] on button "Towels" at bounding box center [468, 311] width 12 height 12
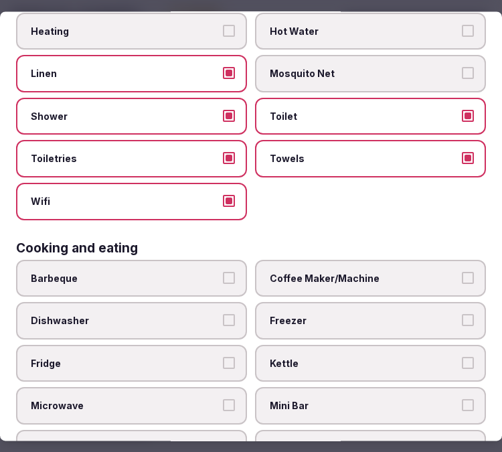
scroll to position [223, 0]
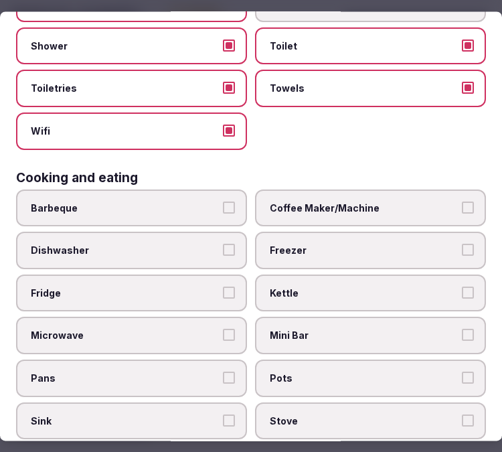
click at [387, 202] on span "Coffee Maker/Machine" at bounding box center [364, 208] width 188 height 13
click at [462, 202] on button "Coffee Maker/Machine" at bounding box center [468, 208] width 12 height 12
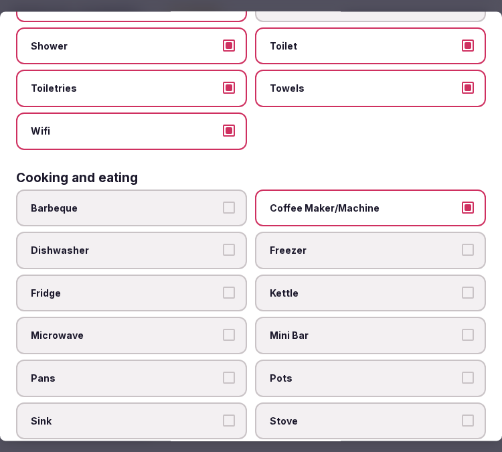
click at [419, 329] on span "Mini Bar" at bounding box center [364, 335] width 188 height 13
click at [462, 329] on button "Mini Bar" at bounding box center [468, 335] width 12 height 12
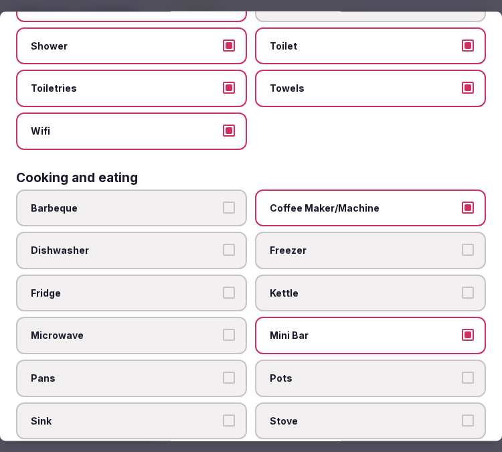
click at [208, 289] on label "Fridge" at bounding box center [131, 293] width 231 height 37
click at [223, 289] on button "Fridge" at bounding box center [229, 293] width 12 height 12
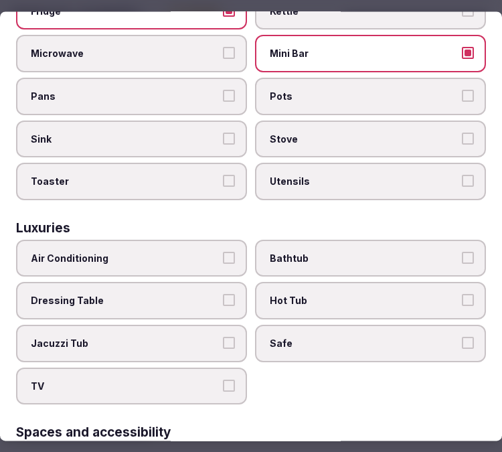
scroll to position [520, 0]
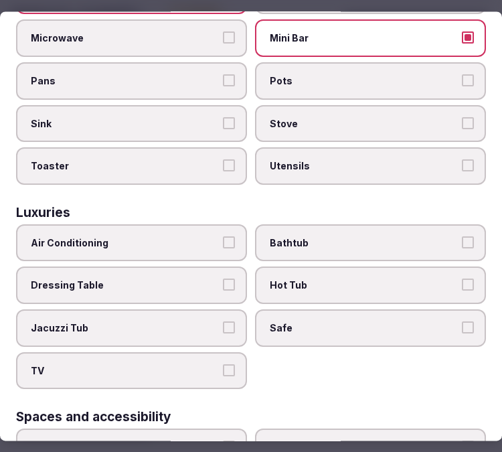
click at [217, 225] on label "Air Conditioning" at bounding box center [131, 242] width 231 height 37
click at [223, 236] on button "Air Conditioning" at bounding box center [229, 242] width 12 height 12
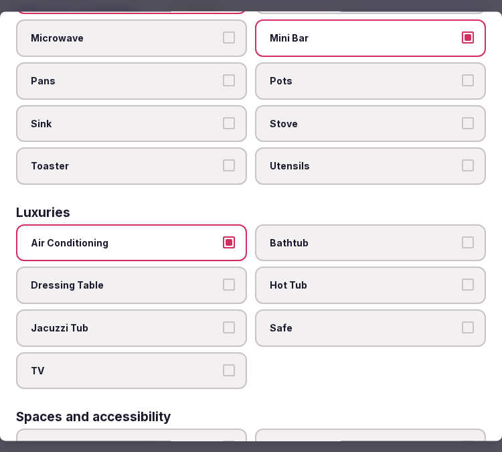
click at [344, 316] on label "Safe" at bounding box center [370, 327] width 231 height 37
click at [462, 321] on button "Safe" at bounding box center [468, 327] width 12 height 12
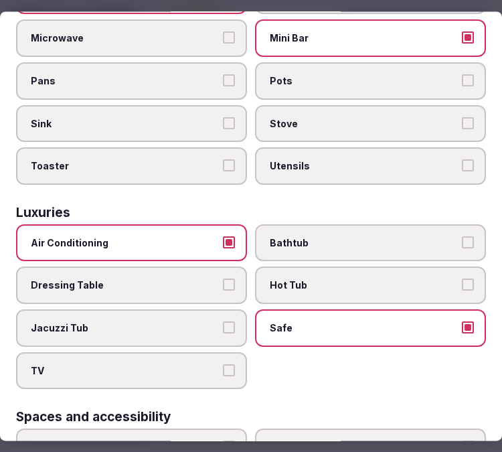
click at [209, 358] on label "TV" at bounding box center [131, 370] width 231 height 37
click at [223, 364] on button "TV" at bounding box center [229, 370] width 12 height 12
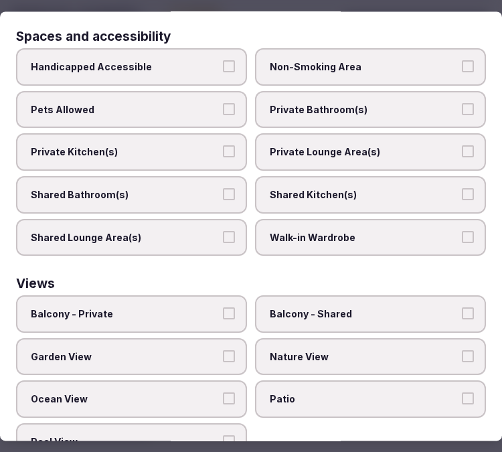
scroll to position [904, 0]
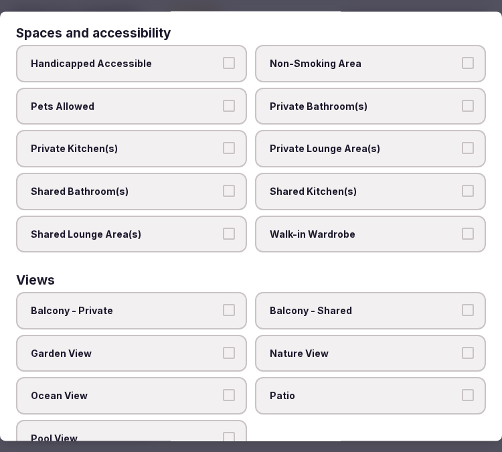
click at [396, 100] on span "Private Bathroom(s)" at bounding box center [364, 106] width 188 height 13
click at [462, 100] on button "Private Bathroom(s)" at bounding box center [468, 106] width 12 height 12
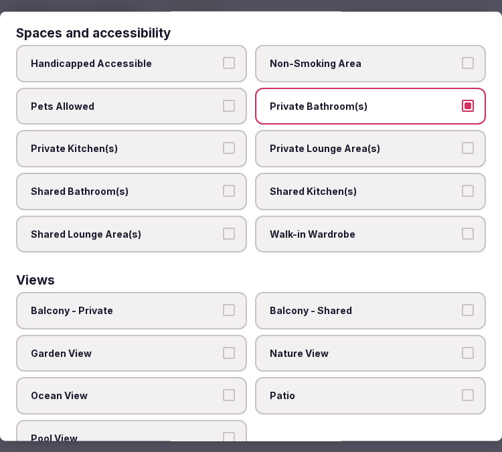
click at [391, 131] on label "Private Lounge Area(s)" at bounding box center [370, 149] width 231 height 37
click at [462, 143] on button "Private Lounge Area(s)" at bounding box center [468, 149] width 12 height 12
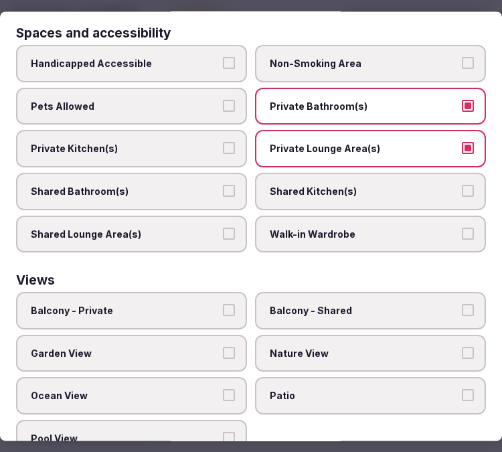
drag, startPoint x: 467, startPoint y: 246, endPoint x: 391, endPoint y: 248, distance: 75.7
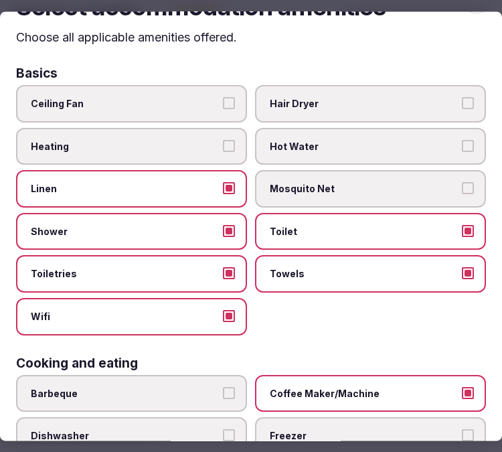
scroll to position [0, 0]
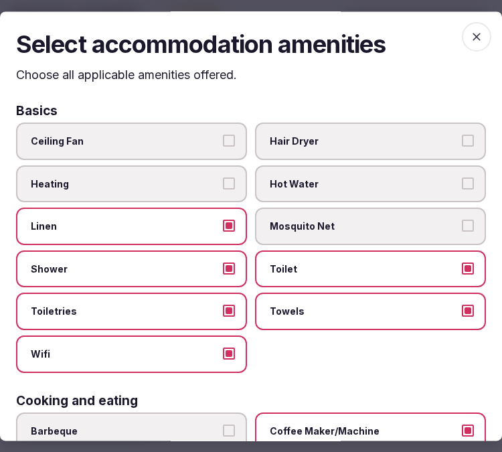
click at [473, 35] on icon "button" at bounding box center [477, 37] width 8 height 8
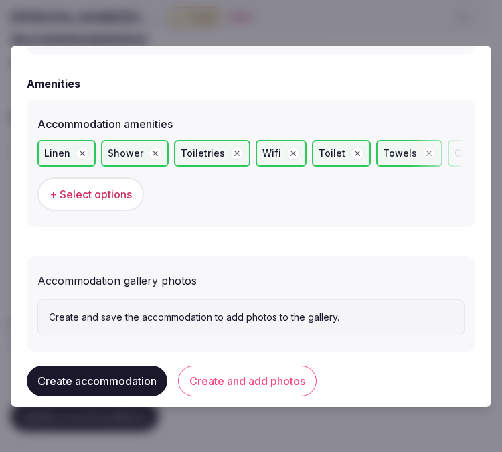
scroll to position [1335, 0]
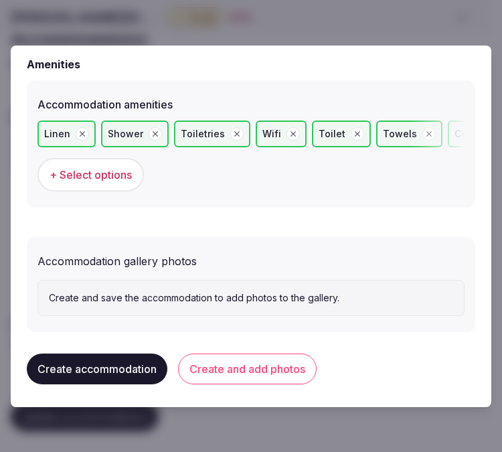
click at [299, 363] on button "Create and add photos" at bounding box center [247, 369] width 139 height 31
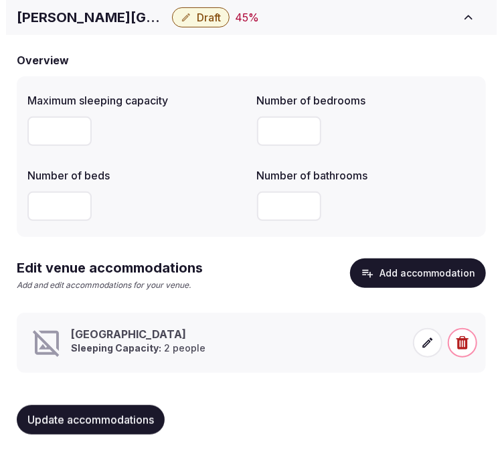
scroll to position [109, 0]
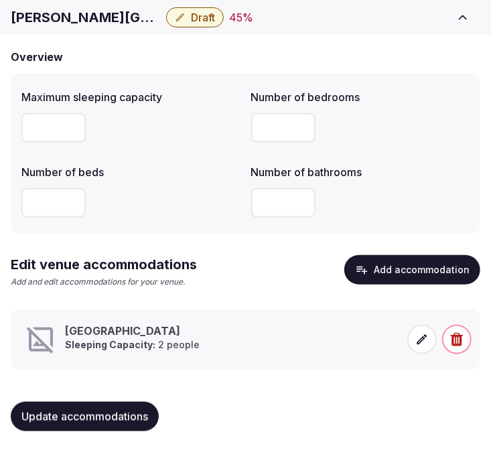
click at [427, 339] on icon at bounding box center [421, 339] width 13 height 13
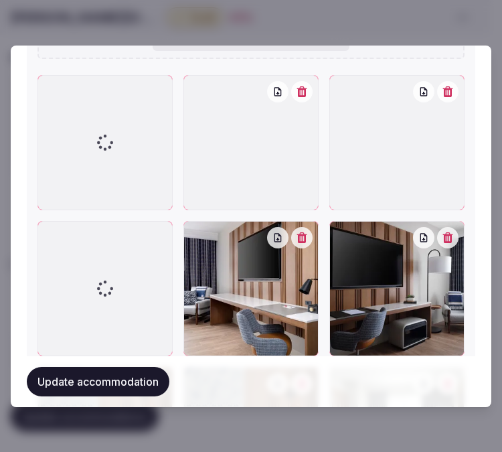
scroll to position [1963, 0]
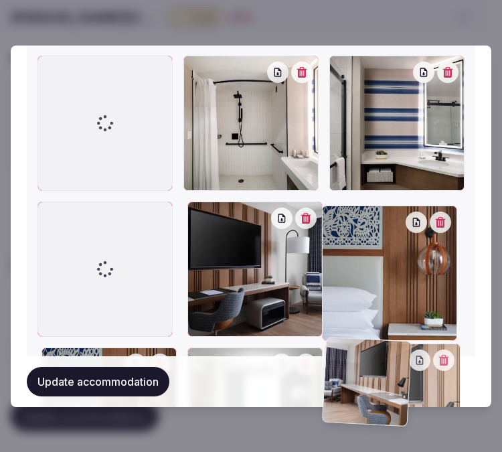
drag, startPoint x: 46, startPoint y: 68, endPoint x: 309, endPoint y: 283, distance: 339.8
click at [313, 293] on div at bounding box center [250, 342] width 427 height 573
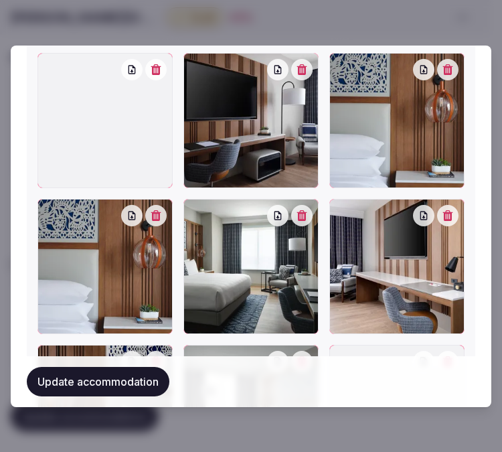
scroll to position [2037, 0]
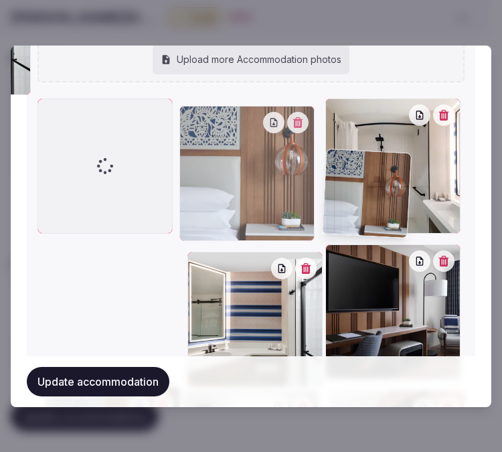
drag, startPoint x: 56, startPoint y: 276, endPoint x: 98, endPoint y: 70, distance: 210.5
click at [98, 70] on div "mc-ausap-king-guest-room-00184_Classic-Hor.jpg mc-ausap-ausap-king-29454_Classi…" at bounding box center [250, 183] width 427 height 976
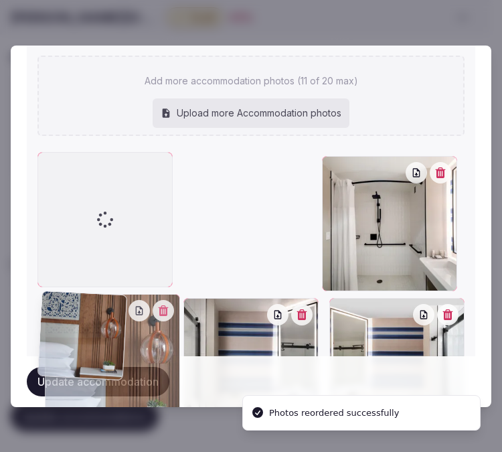
drag, startPoint x: 331, startPoint y: 163, endPoint x: 42, endPoint y: 178, distance: 290.3
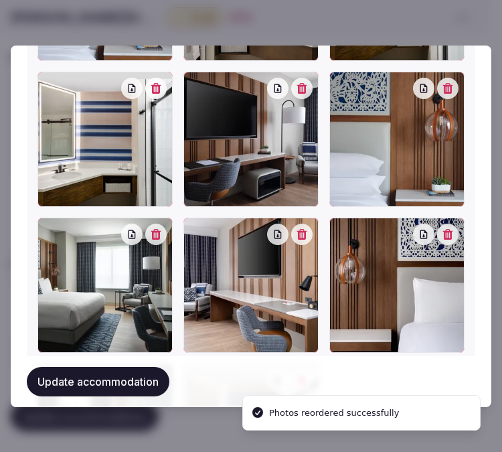
scroll to position [2313, 0]
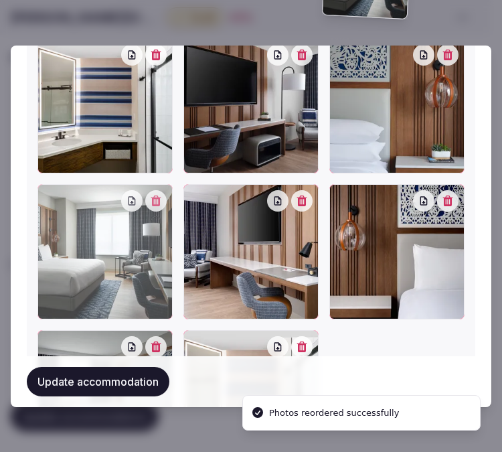
drag, startPoint x: 52, startPoint y: 143, endPoint x: 76, endPoint y: 72, distance: 75.0
click at [76, 72] on div at bounding box center [250, 105] width 427 height 719
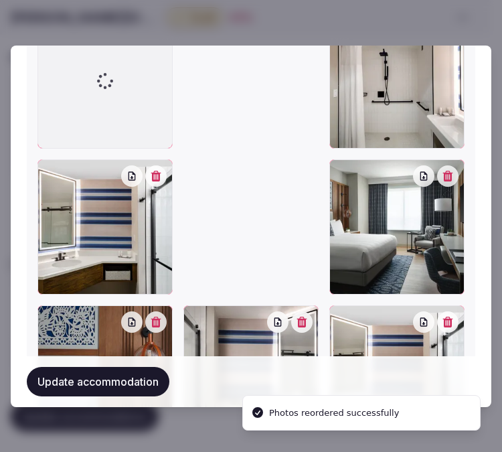
scroll to position [1855, 0]
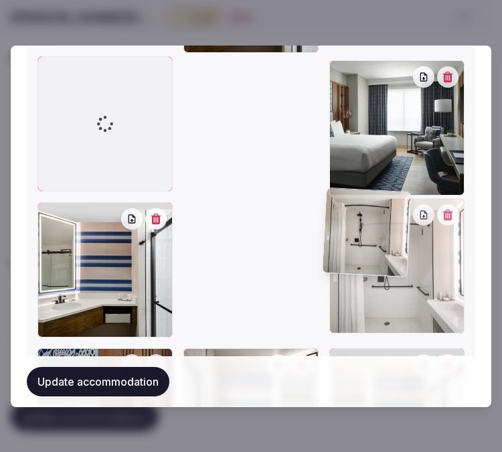
drag, startPoint x: 333, startPoint y: 167, endPoint x: 342, endPoint y: 343, distance: 175.7
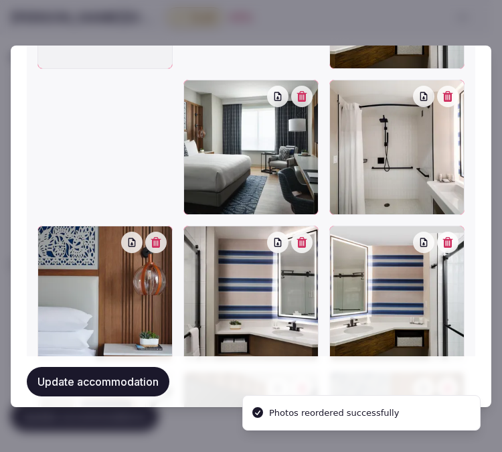
scroll to position [2119, 0]
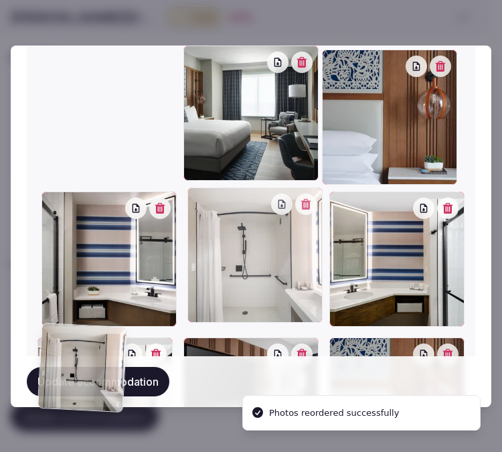
drag, startPoint x: 332, startPoint y: 54, endPoint x: 318, endPoint y: 213, distance: 160.0
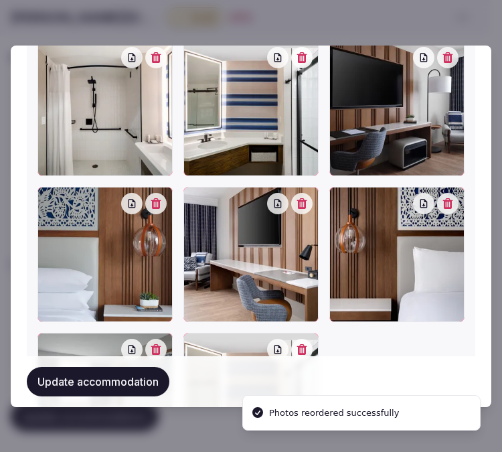
scroll to position [2416, 0]
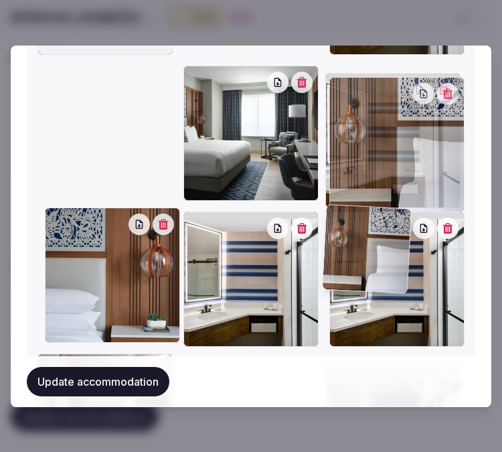
drag, startPoint x: 332, startPoint y: 182, endPoint x: 308, endPoint y: 119, distance: 68.0
click at [313, 109] on div at bounding box center [250, 352] width 427 height 865
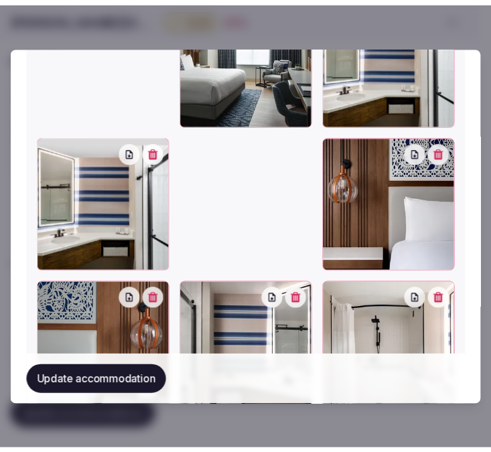
scroll to position [2244, 0]
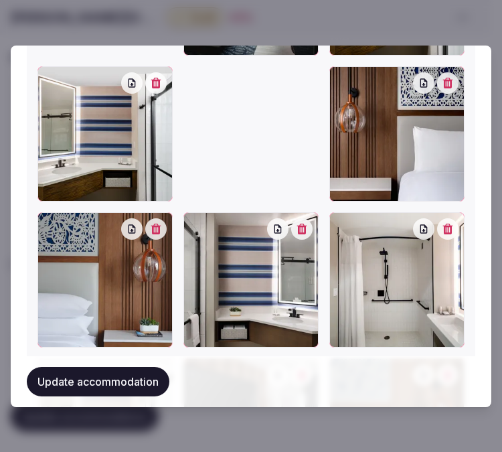
click at [148, 386] on button "Update accommodation" at bounding box center [98, 381] width 143 height 29
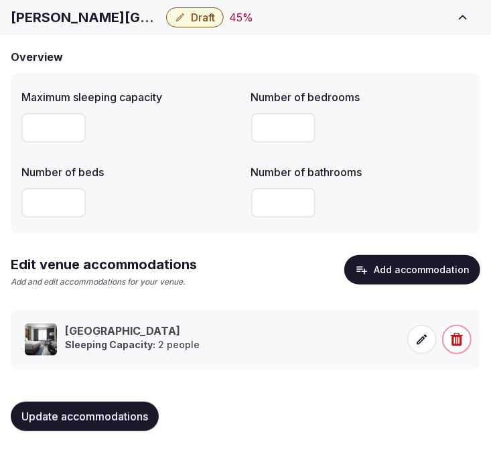
click at [119, 423] on button "Update accommodations" at bounding box center [85, 416] width 148 height 29
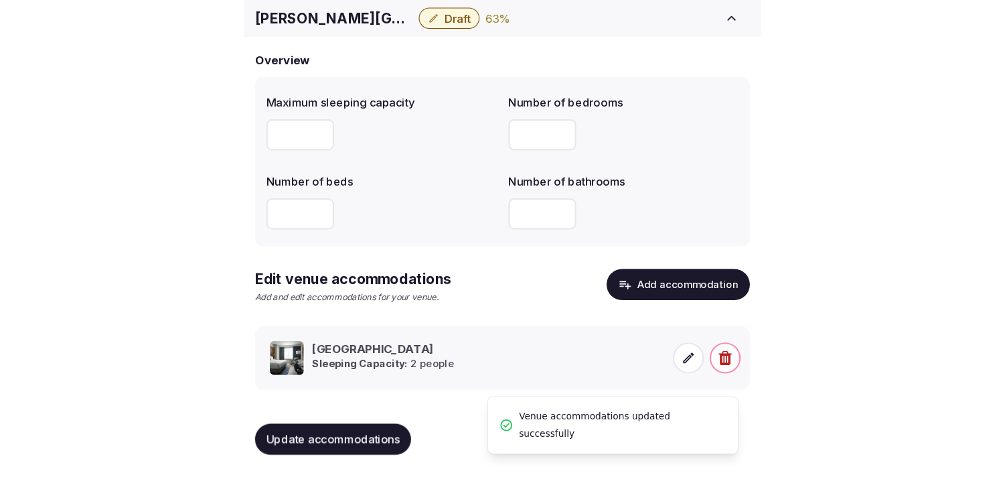
scroll to position [63, 0]
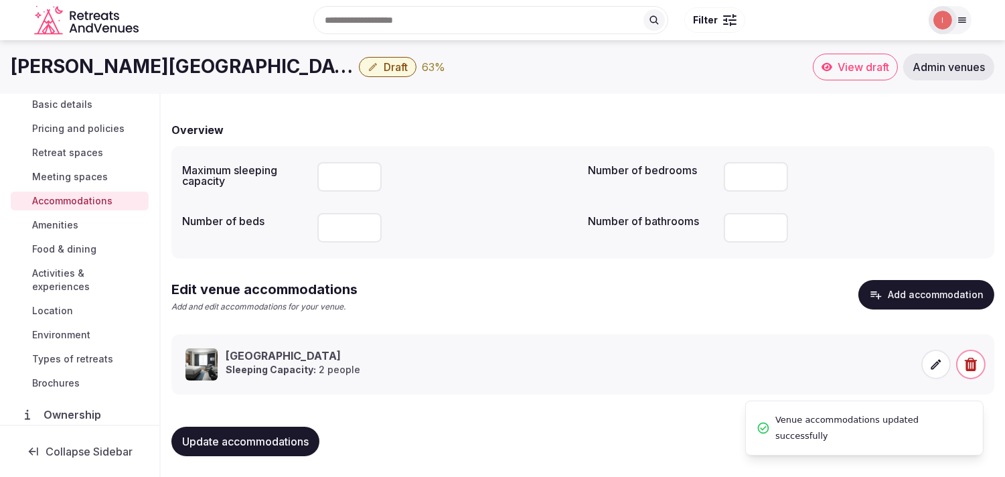
click at [60, 228] on span "Amenities" at bounding box center [55, 224] width 46 height 13
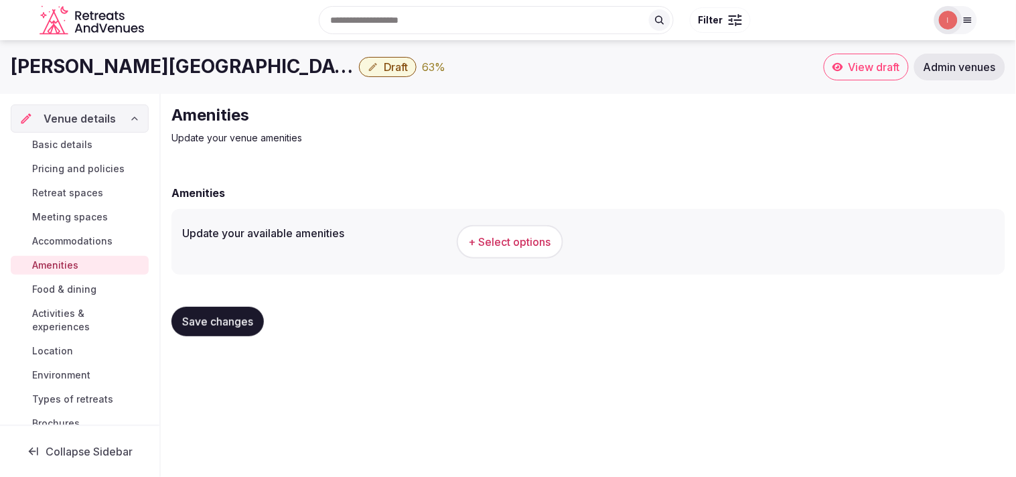
click at [487, 234] on span "+ Select options" at bounding box center [510, 241] width 82 height 15
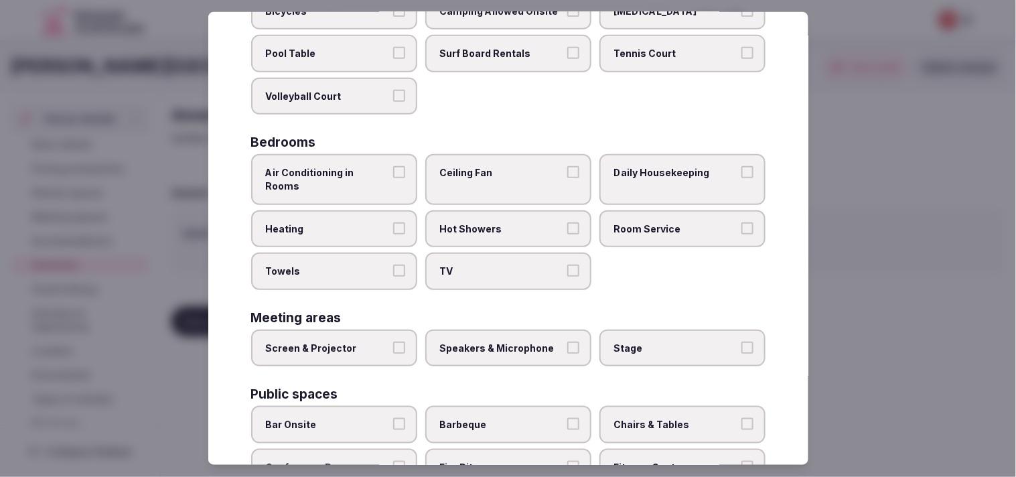
scroll to position [149, 0]
click at [402, 157] on label "Air Conditioning in Rooms" at bounding box center [334, 178] width 166 height 50
click at [402, 165] on button "Air Conditioning in Rooms" at bounding box center [399, 171] width 12 height 12
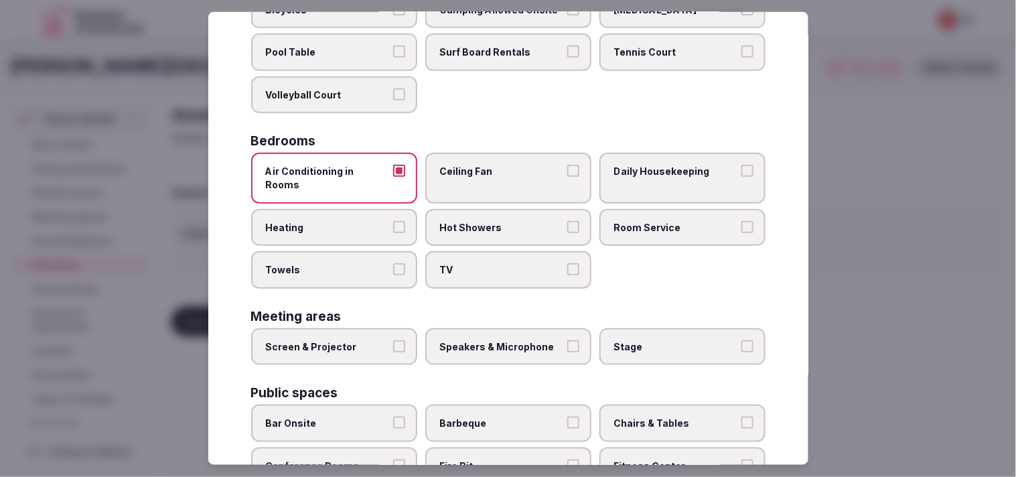
click at [490, 220] on button "Hot Showers" at bounding box center [573, 226] width 12 height 12
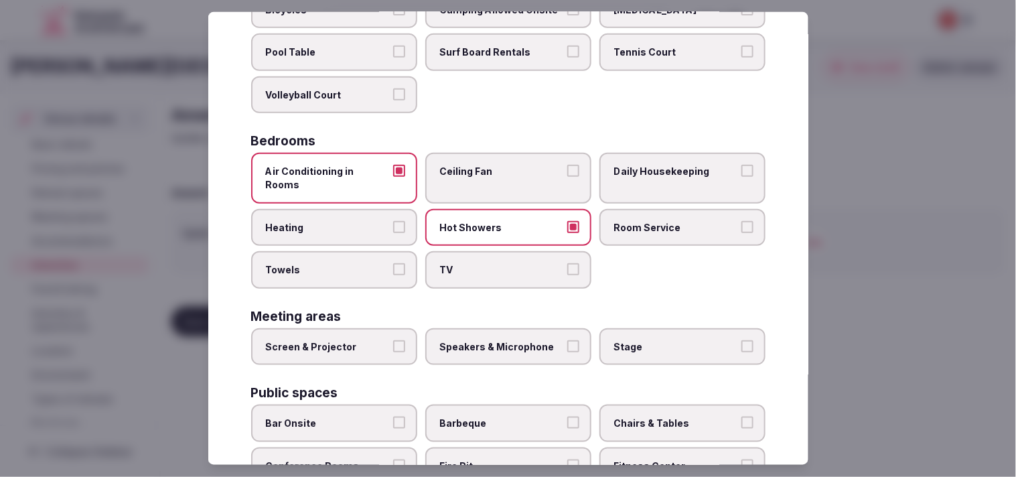
click at [490, 220] on span "Room Service" at bounding box center [675, 226] width 123 height 13
click at [490, 220] on button "Room Service" at bounding box center [747, 226] width 12 height 12
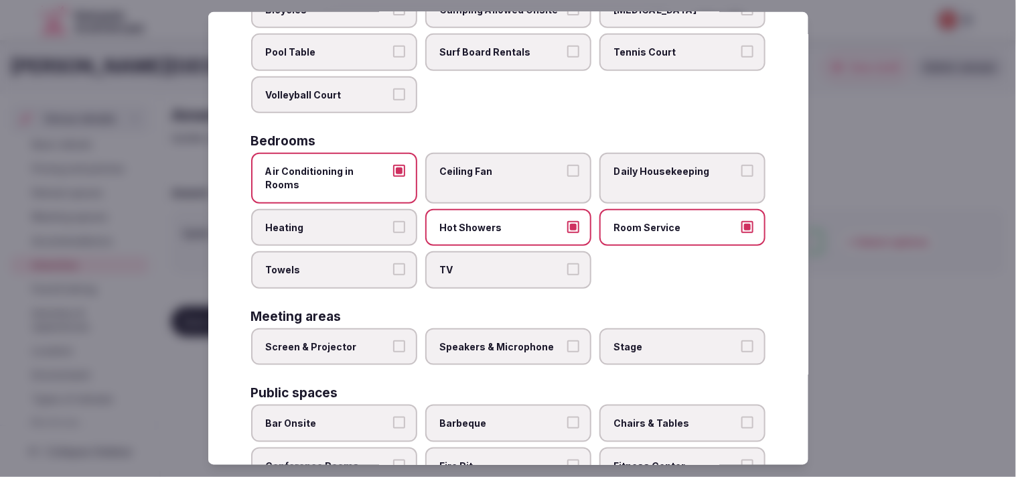
click at [490, 175] on label "Daily Housekeeping" at bounding box center [682, 178] width 166 height 50
click at [490, 175] on button "Daily Housekeeping" at bounding box center [747, 171] width 12 height 12
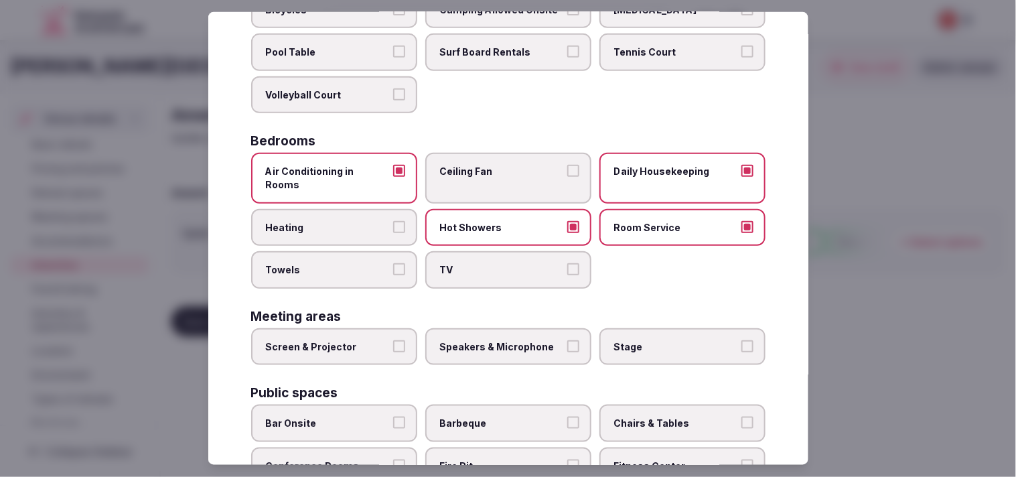
click at [490, 251] on label "TV" at bounding box center [508, 269] width 166 height 37
click at [490, 263] on button "TV" at bounding box center [573, 269] width 12 height 12
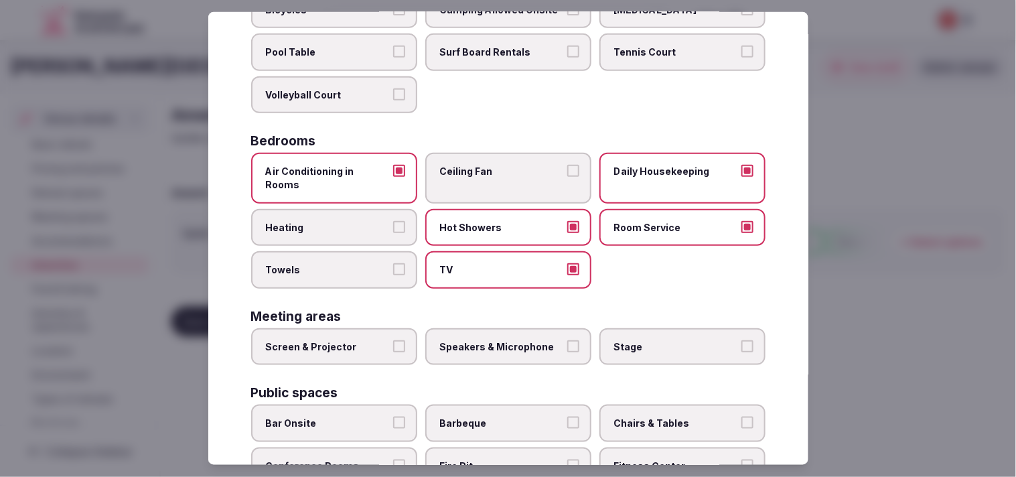
click at [372, 263] on span "Towels" at bounding box center [327, 269] width 123 height 13
click at [393, 263] on button "Towels" at bounding box center [399, 269] width 12 height 12
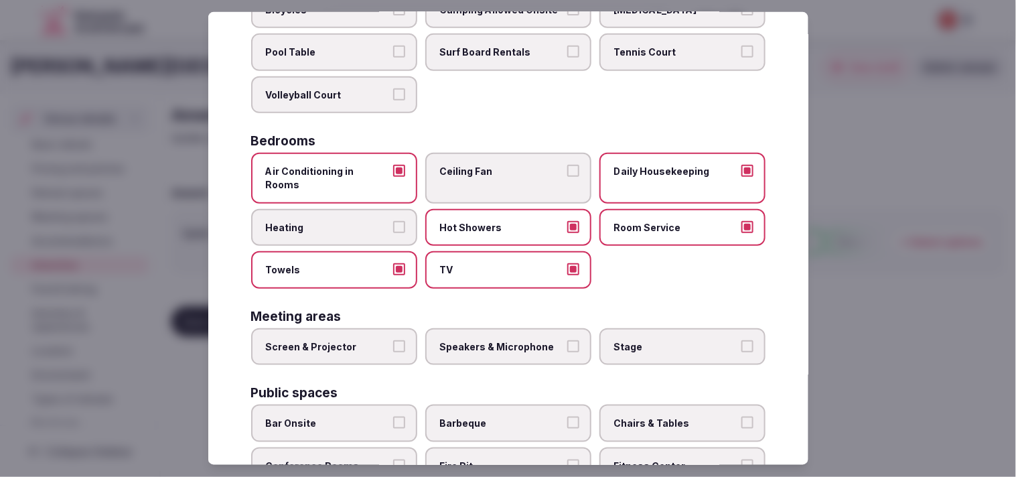
click at [382, 340] on span "Screen & Projector" at bounding box center [327, 346] width 123 height 13
click at [393, 340] on button "Screen & Projector" at bounding box center [399, 346] width 12 height 12
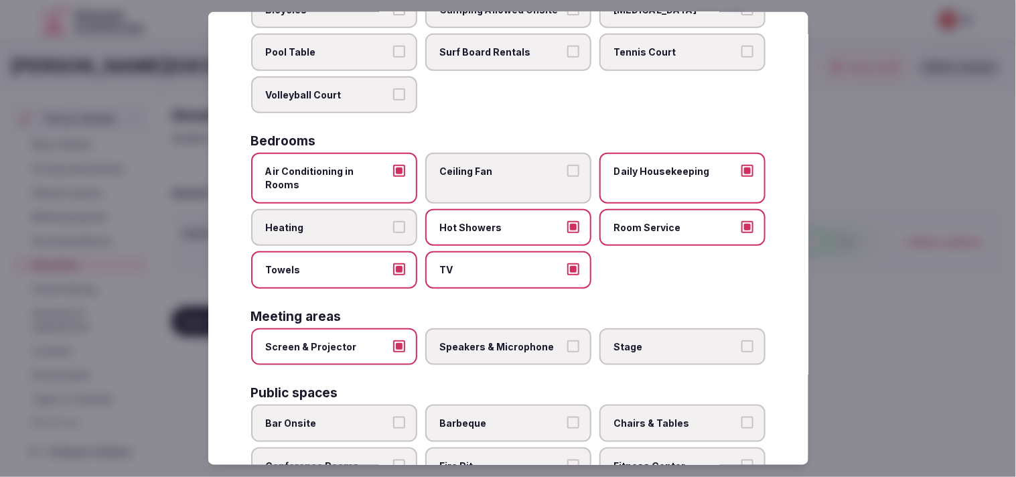
click at [490, 328] on label "Speakers & Microphone" at bounding box center [508, 346] width 166 height 37
click at [490, 340] on button "Speakers & Microphone" at bounding box center [573, 346] width 12 height 12
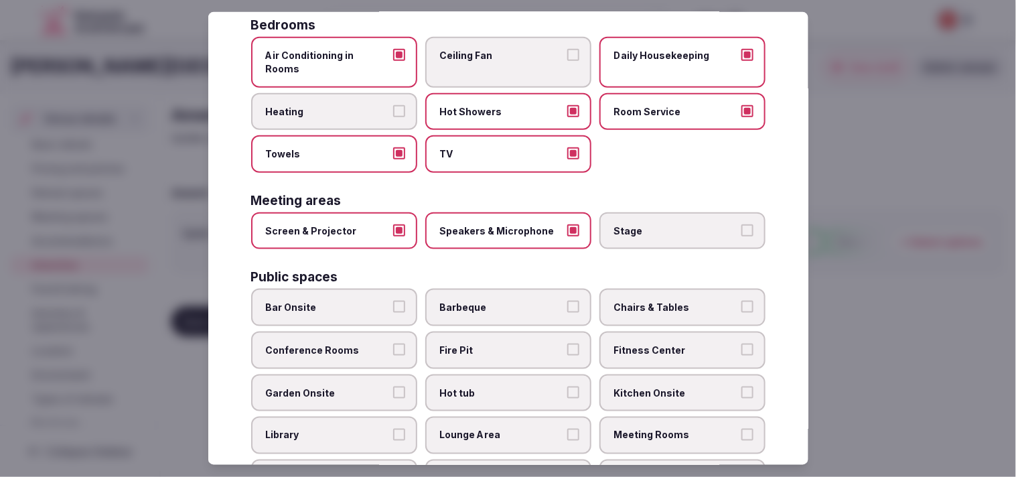
scroll to position [372, 0]
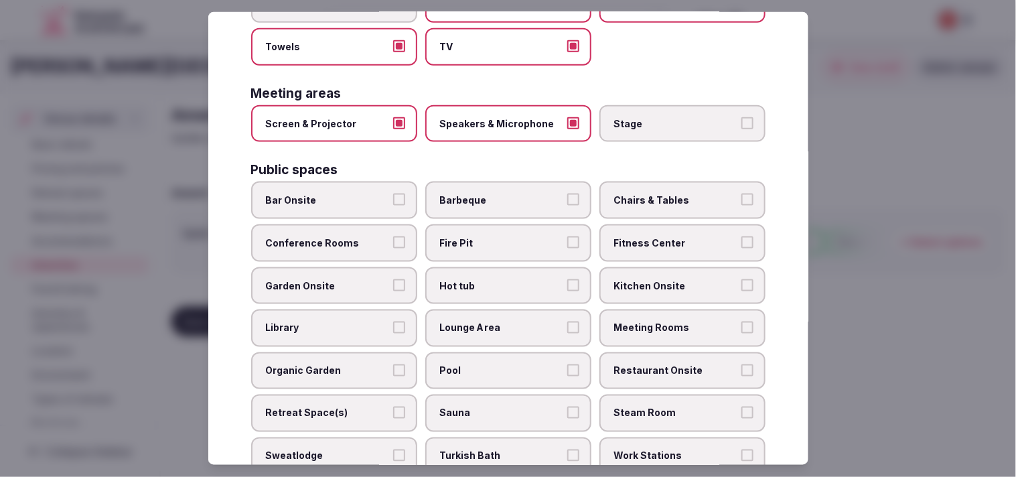
click at [376, 236] on span "Conference Rooms" at bounding box center [327, 242] width 123 height 13
click at [393, 236] on button "Conference Rooms" at bounding box center [399, 242] width 12 height 12
click at [490, 321] on span "Meeting Rooms" at bounding box center [675, 327] width 123 height 13
click at [490, 321] on button "Meeting Rooms" at bounding box center [747, 327] width 12 height 12
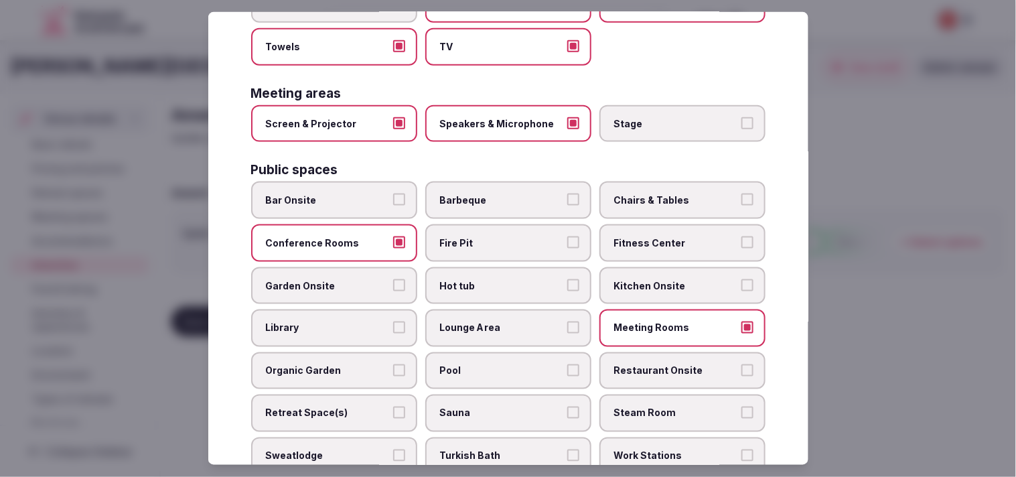
drag, startPoint x: 690, startPoint y: 219, endPoint x: 699, endPoint y: 174, distance: 45.8
click at [490, 236] on span "Fitness Center" at bounding box center [675, 242] width 123 height 13
click at [490, 236] on button "Fitness Center" at bounding box center [747, 242] width 12 height 12
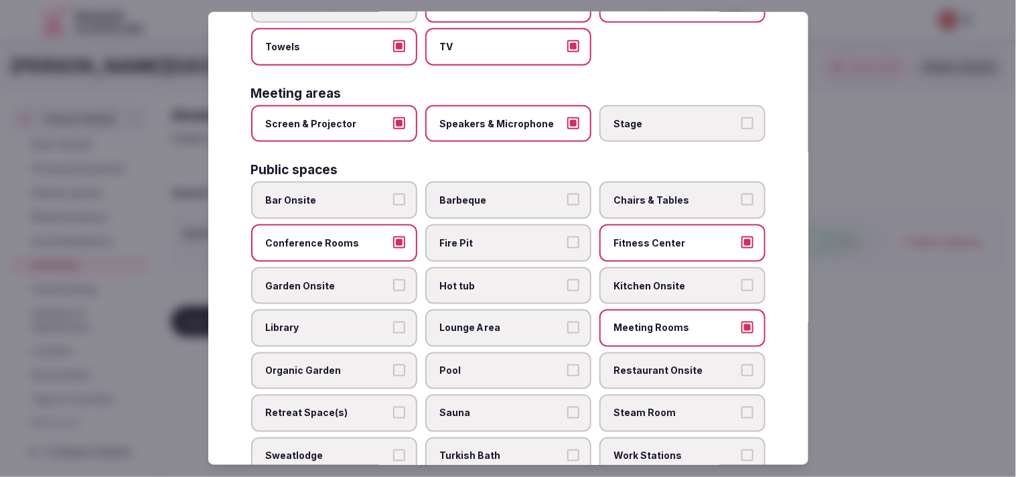
click at [490, 194] on span "Chairs & Tables" at bounding box center [675, 200] width 123 height 13
click at [490, 194] on button "Chairs & Tables" at bounding box center [747, 200] width 12 height 12
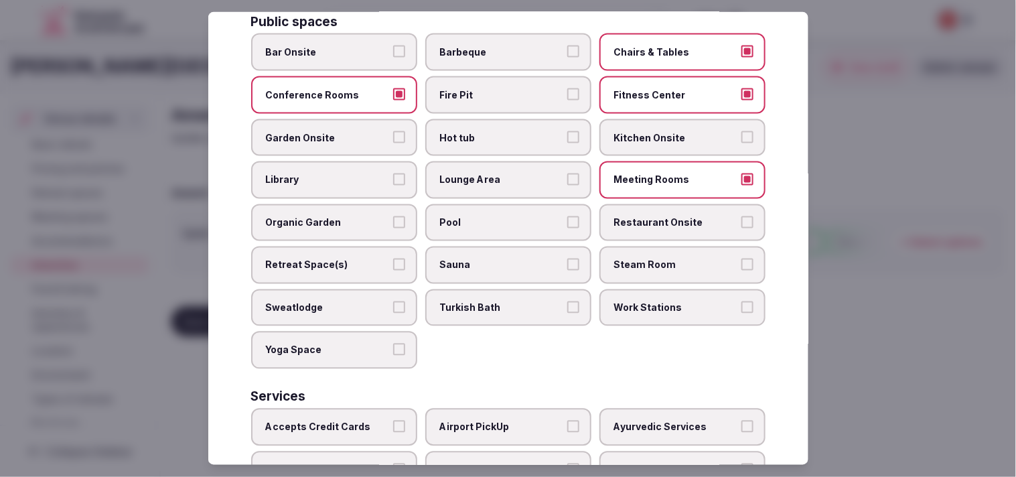
scroll to position [520, 0]
click at [464, 173] on span "Lounge Area" at bounding box center [501, 179] width 123 height 13
click at [490, 173] on button "Lounge Area" at bounding box center [573, 179] width 12 height 12
click at [490, 216] on span "Restaurant Onsite" at bounding box center [675, 222] width 123 height 13
click at [490, 216] on button "Restaurant Onsite" at bounding box center [747, 222] width 12 height 12
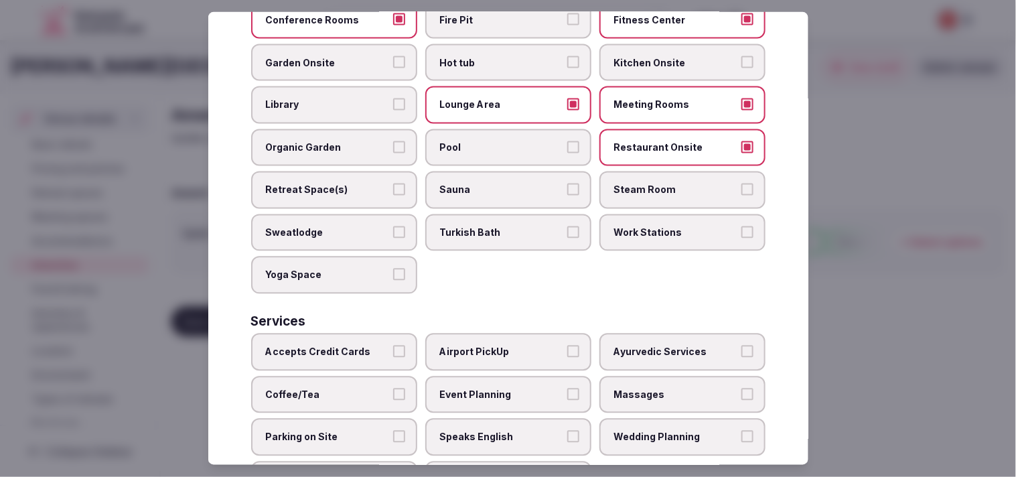
scroll to position [623, 0]
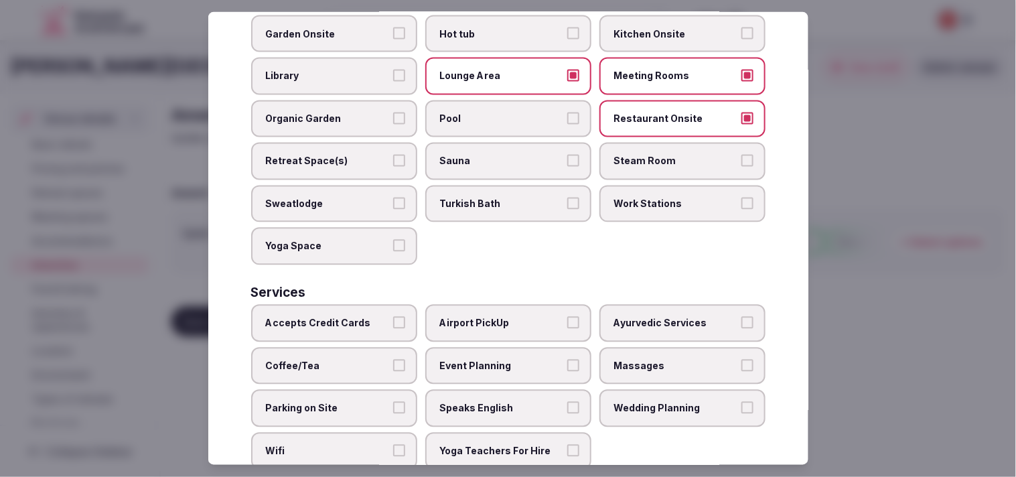
click at [388, 305] on label "Accepts Credit Cards" at bounding box center [334, 323] width 166 height 37
click at [393, 317] on button "Accepts Credit Cards" at bounding box center [399, 323] width 12 height 12
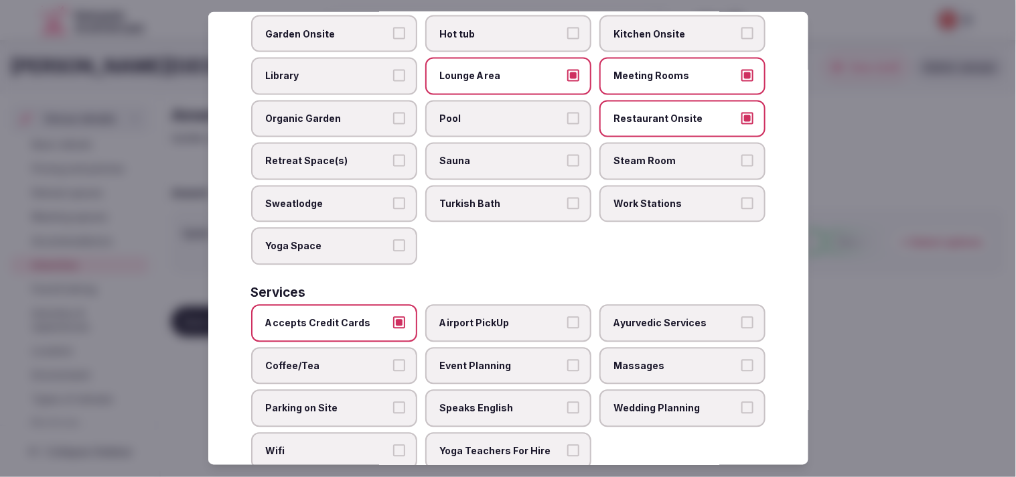
click at [490, 347] on label "Massages" at bounding box center [682, 365] width 166 height 37
click at [490, 359] on button "Massages" at bounding box center [747, 365] width 12 height 12
click at [490, 390] on label "Speaks English" at bounding box center [508, 408] width 166 height 37
click at [490, 402] on button "Speaks English" at bounding box center [573, 408] width 12 height 12
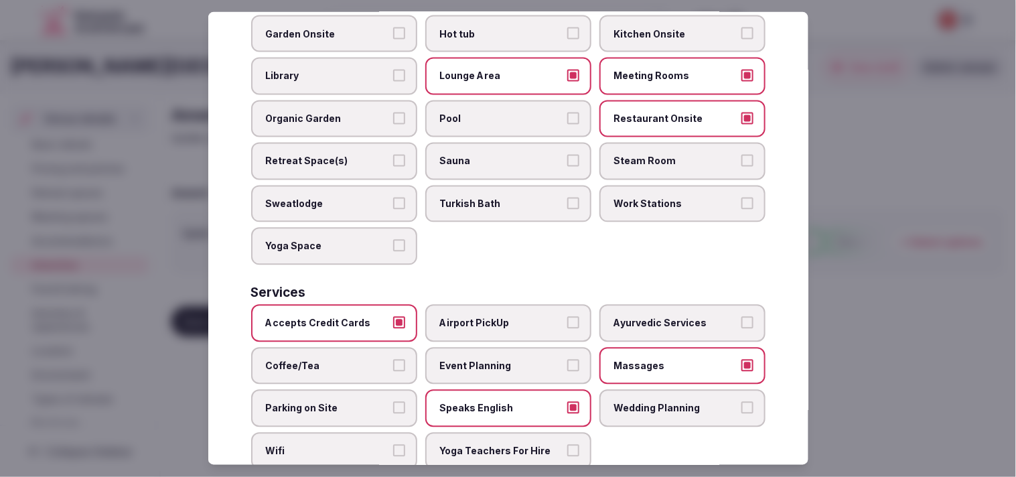
click at [394, 390] on label "Parking on Site" at bounding box center [334, 408] width 166 height 37
click at [394, 402] on button "Parking on Site" at bounding box center [399, 408] width 12 height 12
click at [343, 359] on span "Coffee/Tea" at bounding box center [327, 365] width 123 height 13
click at [393, 359] on button "Coffee/Tea" at bounding box center [399, 365] width 12 height 12
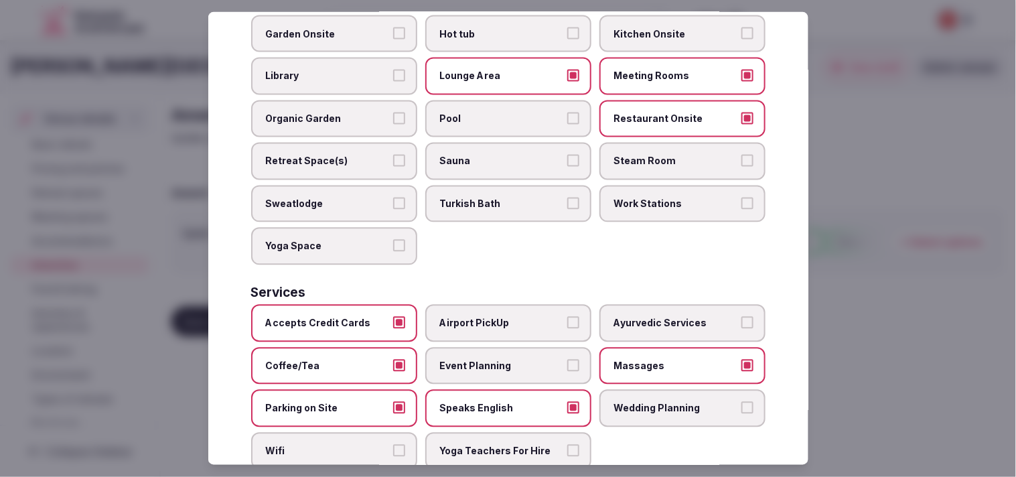
click at [378, 445] on span "Wifi" at bounding box center [327, 451] width 123 height 13
click at [393, 445] on button "Wifi" at bounding box center [399, 451] width 12 height 12
click at [396, 402] on button "Parking on Site" at bounding box center [399, 408] width 12 height 12
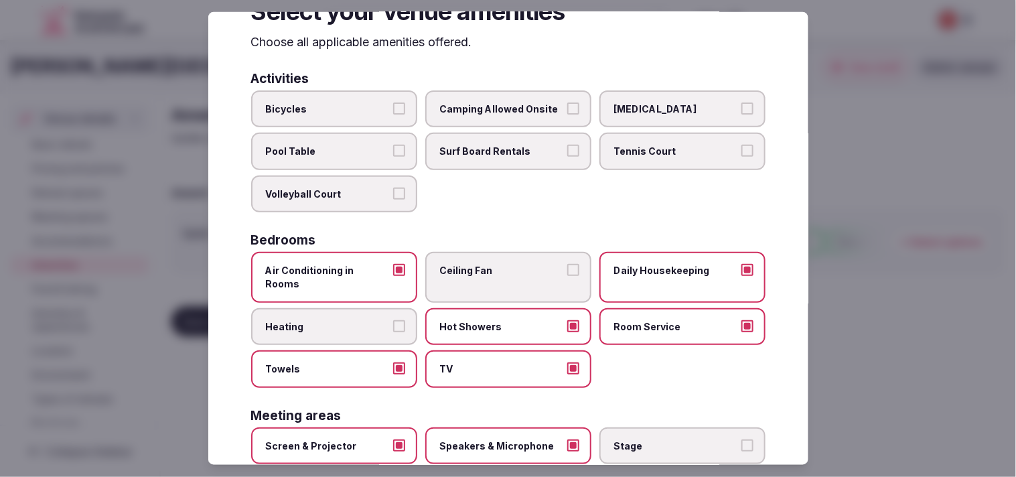
scroll to position [0, 0]
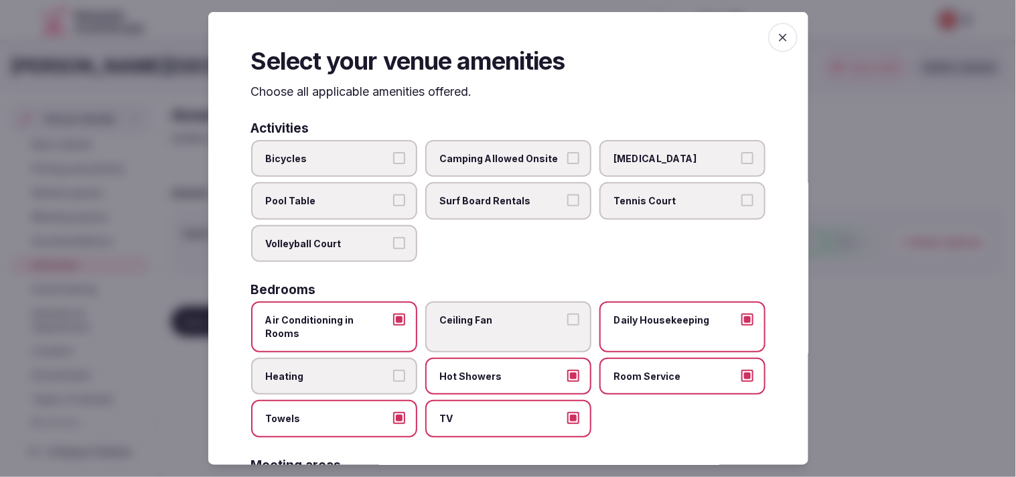
click at [490, 28] on span "button" at bounding box center [782, 37] width 29 height 29
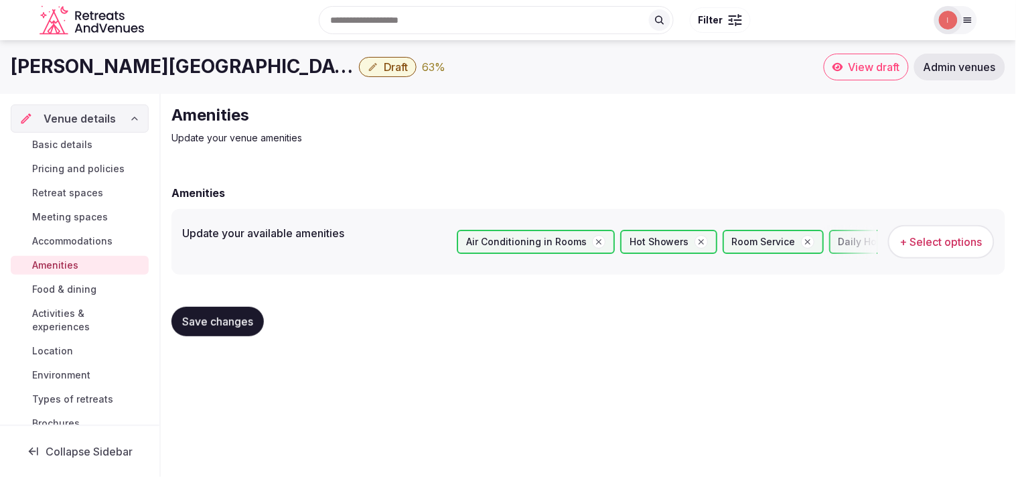
click at [490, 145] on div "Amenities Update your venue amenities Amenities Update your available amenities…" at bounding box center [588, 226] width 855 height 264
click at [222, 311] on button "Save changes" at bounding box center [217, 321] width 92 height 29
click at [74, 281] on link "Food & dining" at bounding box center [80, 289] width 138 height 19
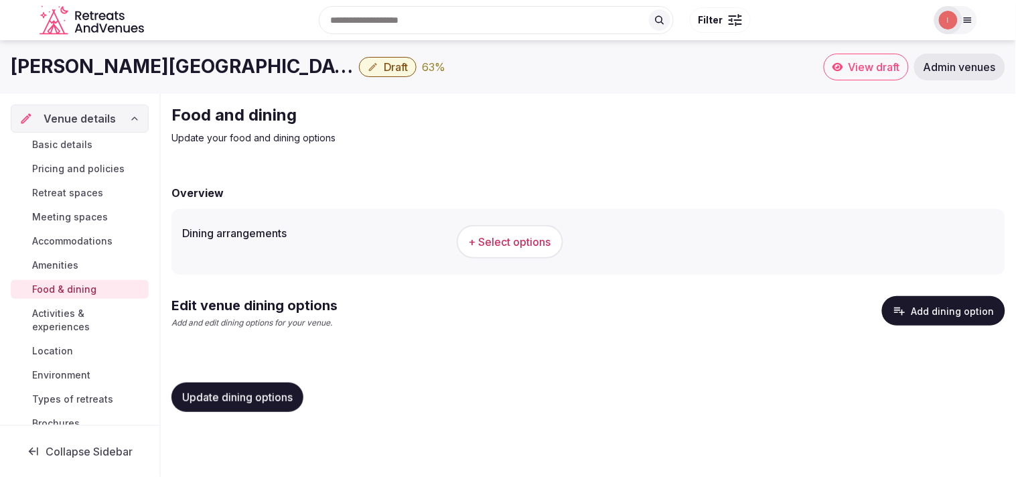
click at [490, 234] on span "+ Select options" at bounding box center [510, 241] width 82 height 15
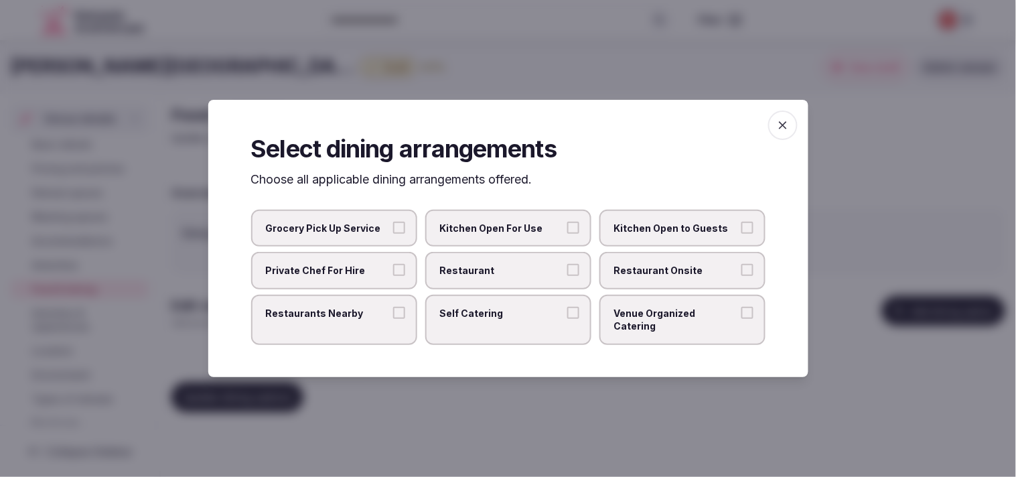
click at [490, 277] on span "Restaurant" at bounding box center [501, 270] width 123 height 13
click at [490, 276] on button "Restaurant" at bounding box center [573, 270] width 12 height 12
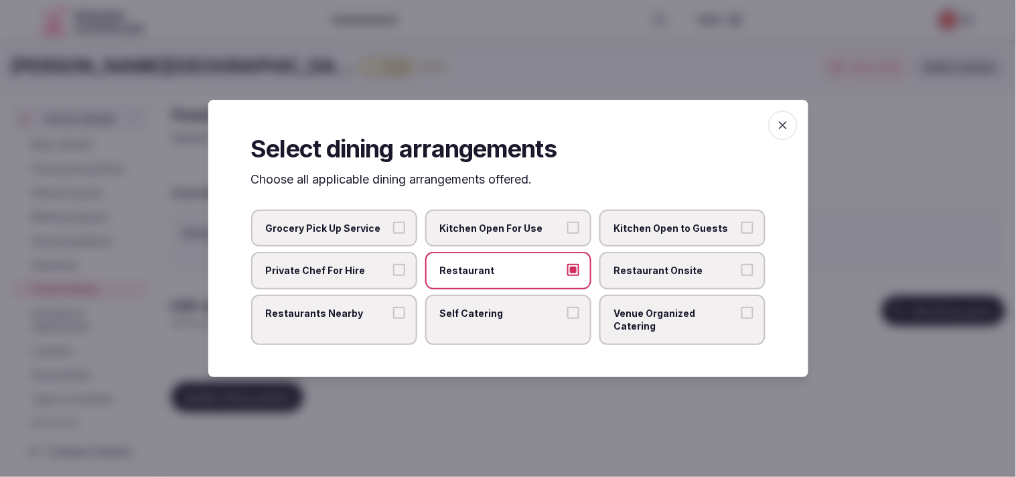
click at [490, 271] on span "Restaurant Onsite" at bounding box center [675, 270] width 123 height 13
click at [490, 271] on button "Restaurant Onsite" at bounding box center [747, 270] width 12 height 12
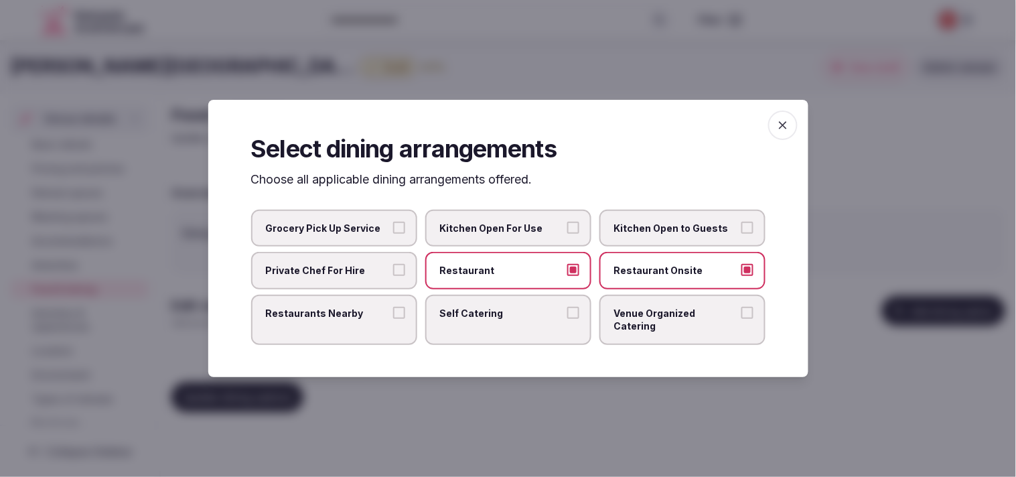
drag, startPoint x: 400, startPoint y: 313, endPoint x: 451, endPoint y: 329, distance: 53.4
click at [402, 313] on button "Restaurants Nearby" at bounding box center [399, 313] width 12 height 12
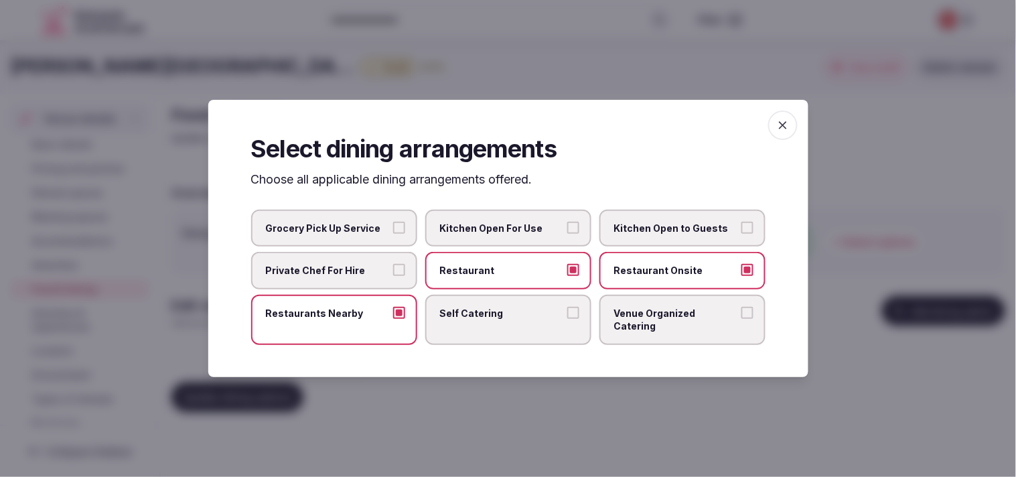
click at [490, 317] on span "Venue Organized Catering" at bounding box center [675, 320] width 123 height 26
click at [490, 317] on button "Venue Organized Catering" at bounding box center [747, 313] width 12 height 12
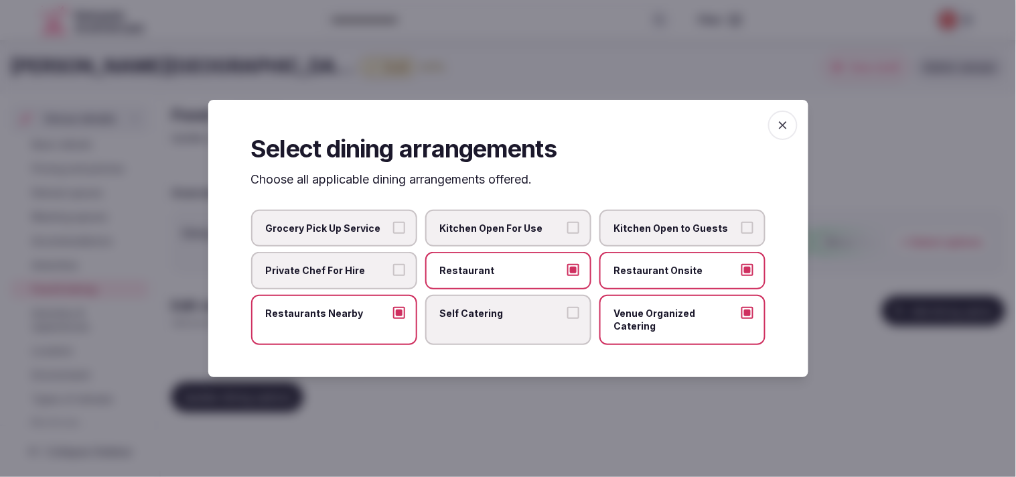
click at [490, 132] on icon "button" at bounding box center [782, 125] width 13 height 13
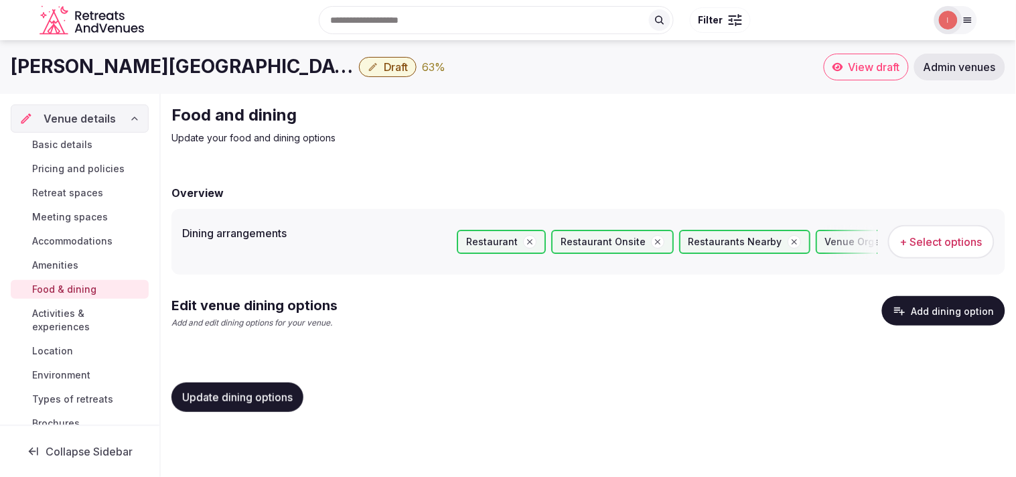
click at [238, 386] on button "Update dining options" at bounding box center [237, 396] width 132 height 29
click at [490, 323] on div "Edit venue dining options Add and edit dining options for your venue. Add dinin…" at bounding box center [588, 318] width 834 height 44
click at [236, 382] on button "Update dining options" at bounding box center [237, 396] width 132 height 29
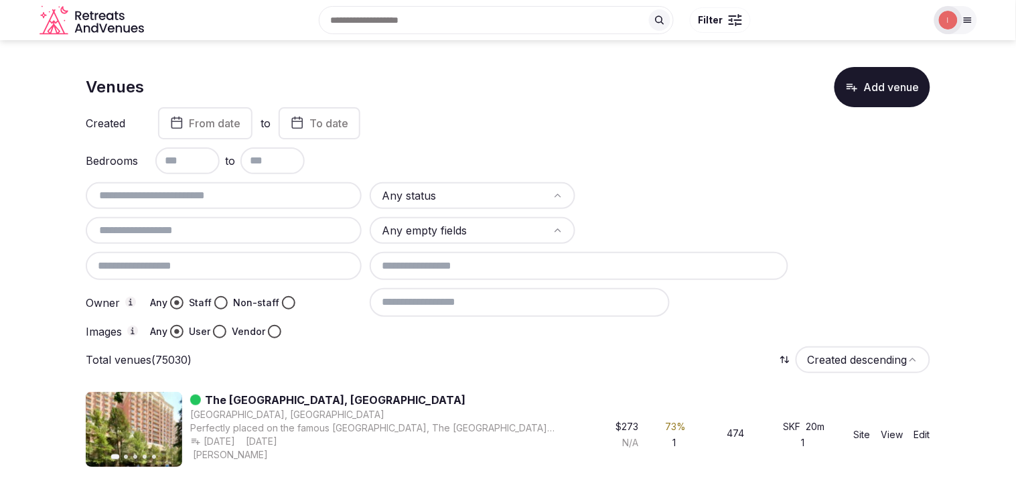
click at [191, 195] on input "text" at bounding box center [223, 195] width 265 height 16
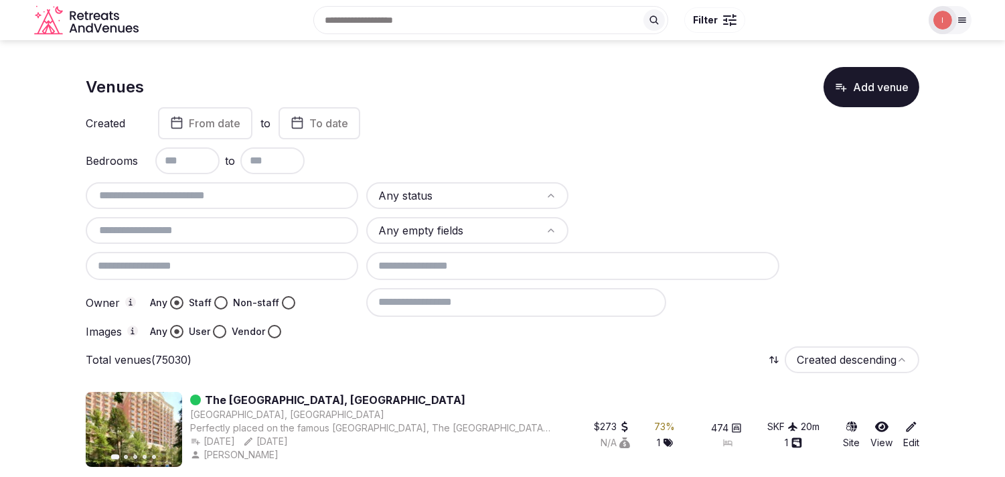
paste input "**********"
type input "**********"
